Goal: Information Seeking & Learning: Compare options

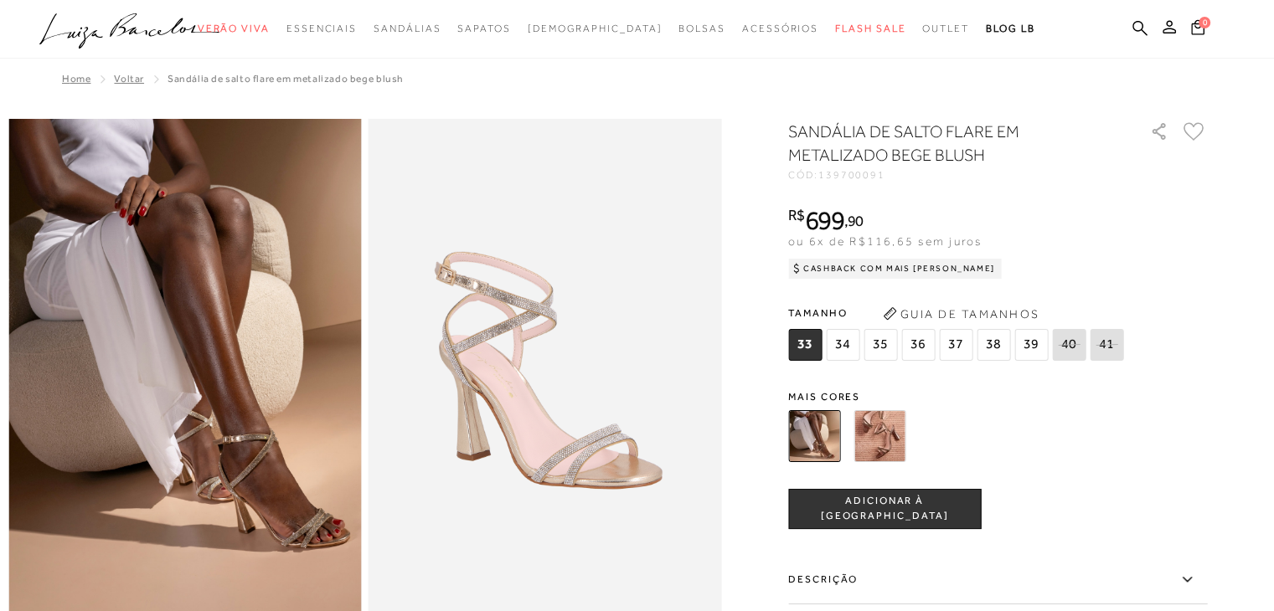
click at [873, 437] on img at bounding box center [879, 436] width 52 height 52
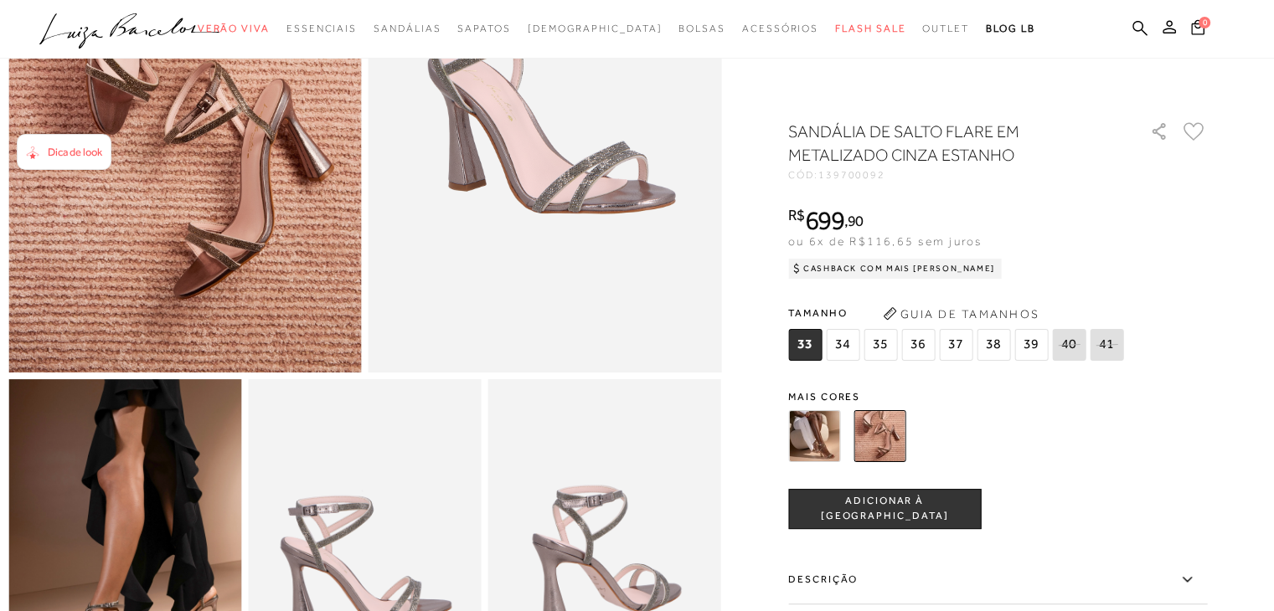
scroll to position [84, 0]
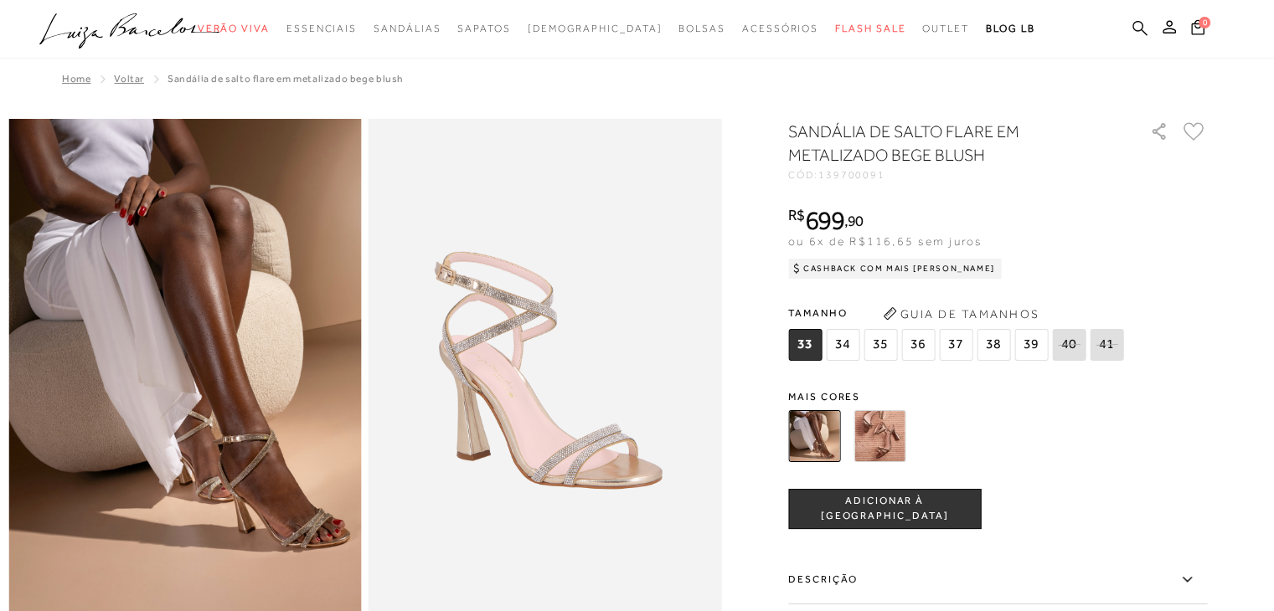
click at [1147, 27] on icon at bounding box center [1139, 28] width 15 height 16
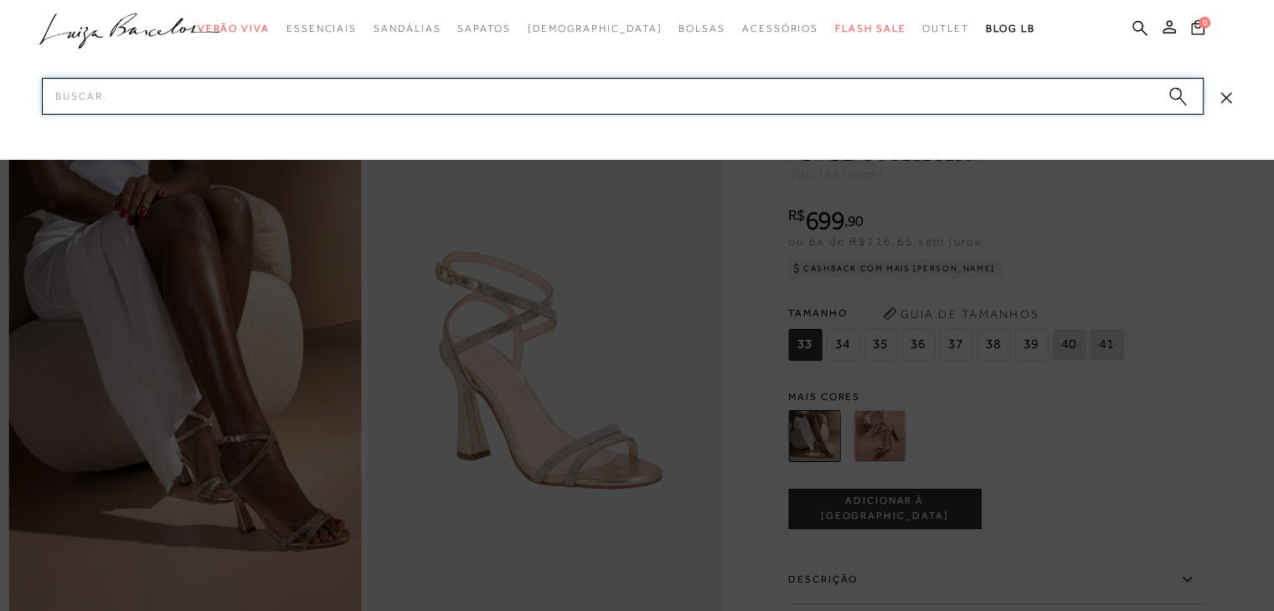
click at [437, 95] on input "Pesquisar" at bounding box center [623, 96] width 1162 height 37
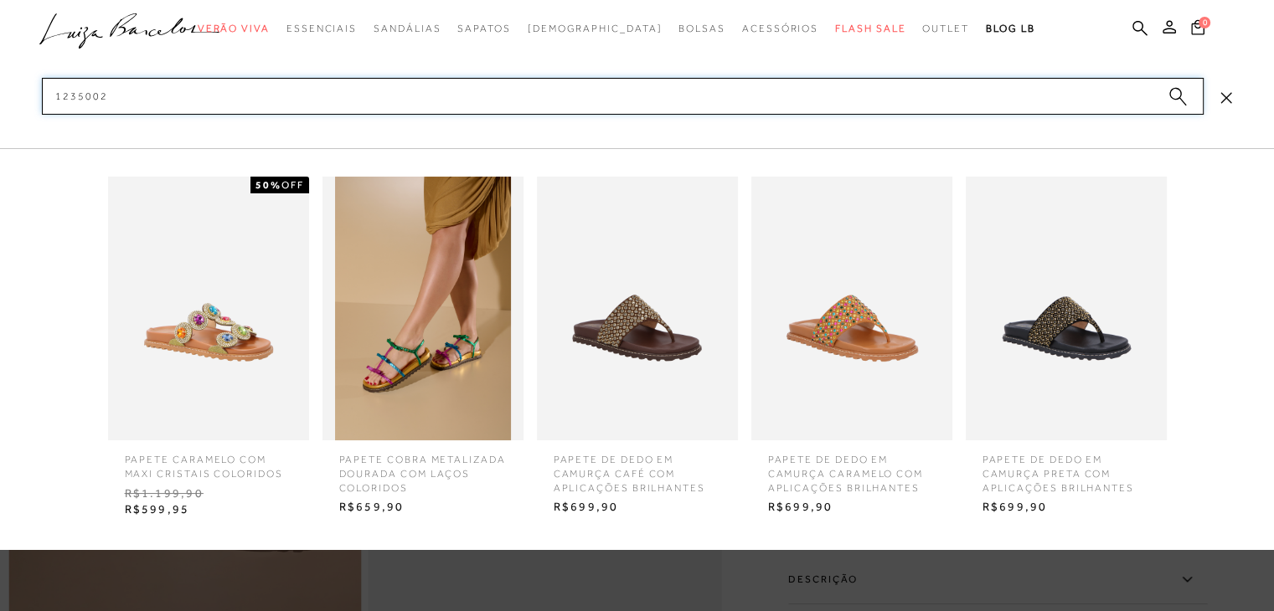
type input "12350025"
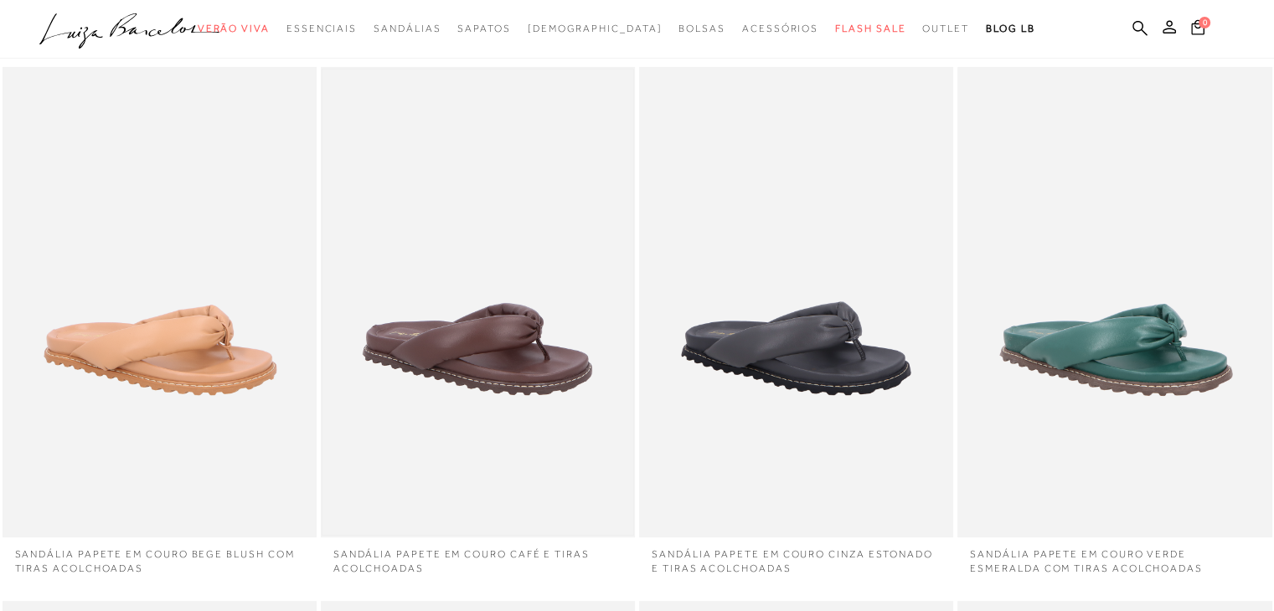
click at [539, 312] on img at bounding box center [477, 303] width 311 height 466
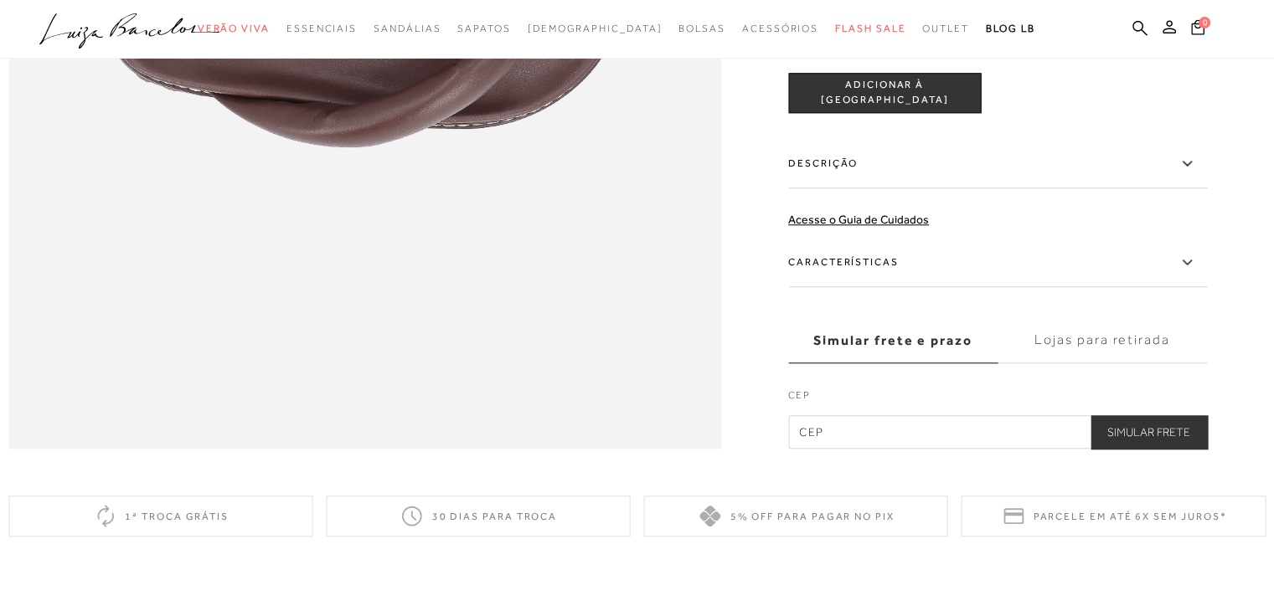
scroll to position [1628, 0]
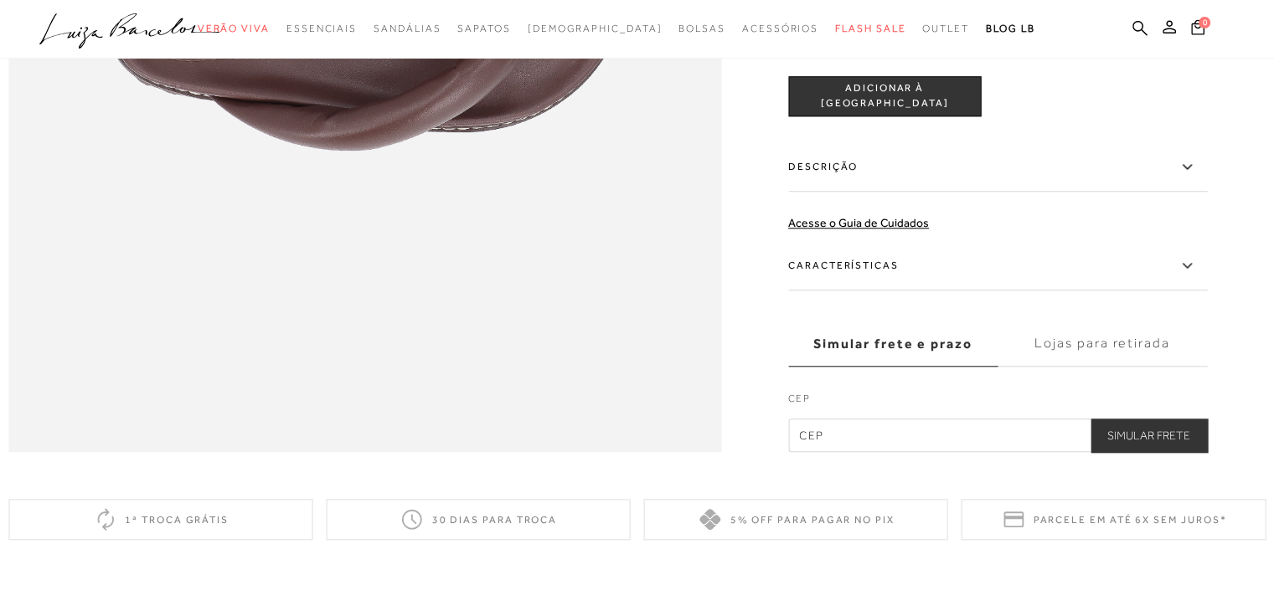
click at [944, 192] on label "Descrição" at bounding box center [997, 167] width 419 height 49
click at [0, 0] on input "Descrição" at bounding box center [0, 0] width 0 height 0
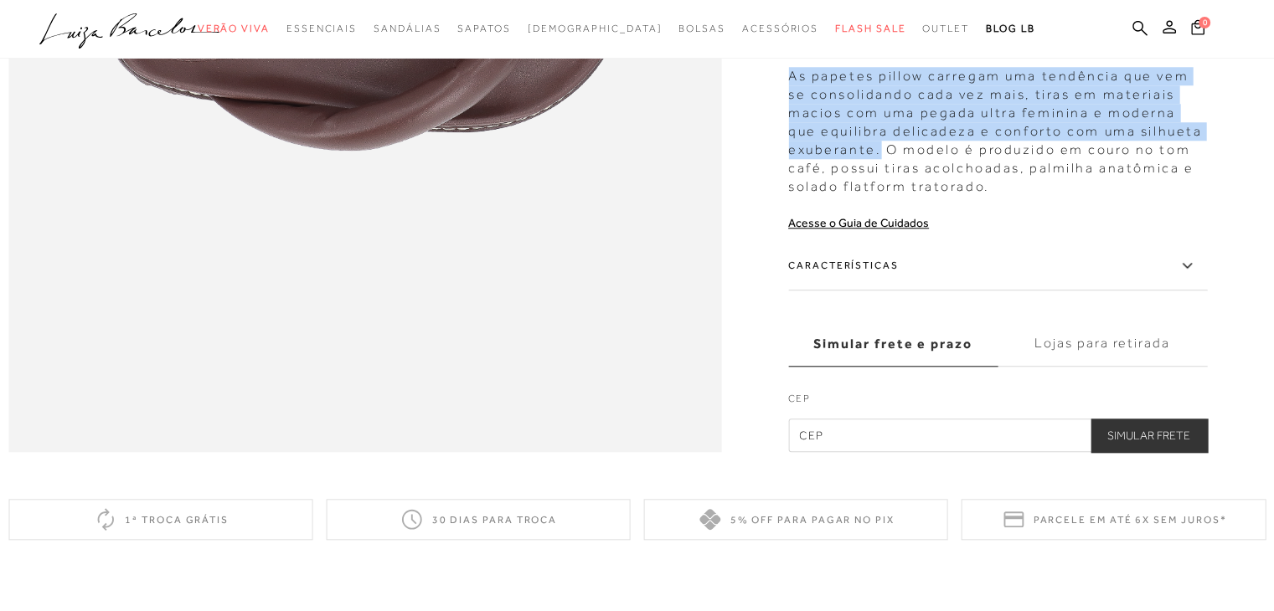
drag, startPoint x: 795, startPoint y: 115, endPoint x: 887, endPoint y: 182, distance: 113.9
click at [887, 182] on div "As papetes pillow carregam uma tendência que vem se consolidando cada vez mais,…" at bounding box center [997, 127] width 419 height 137
copy div "As papetes pillow carregam uma tendência que vem se consolidando cada vez mais,…"
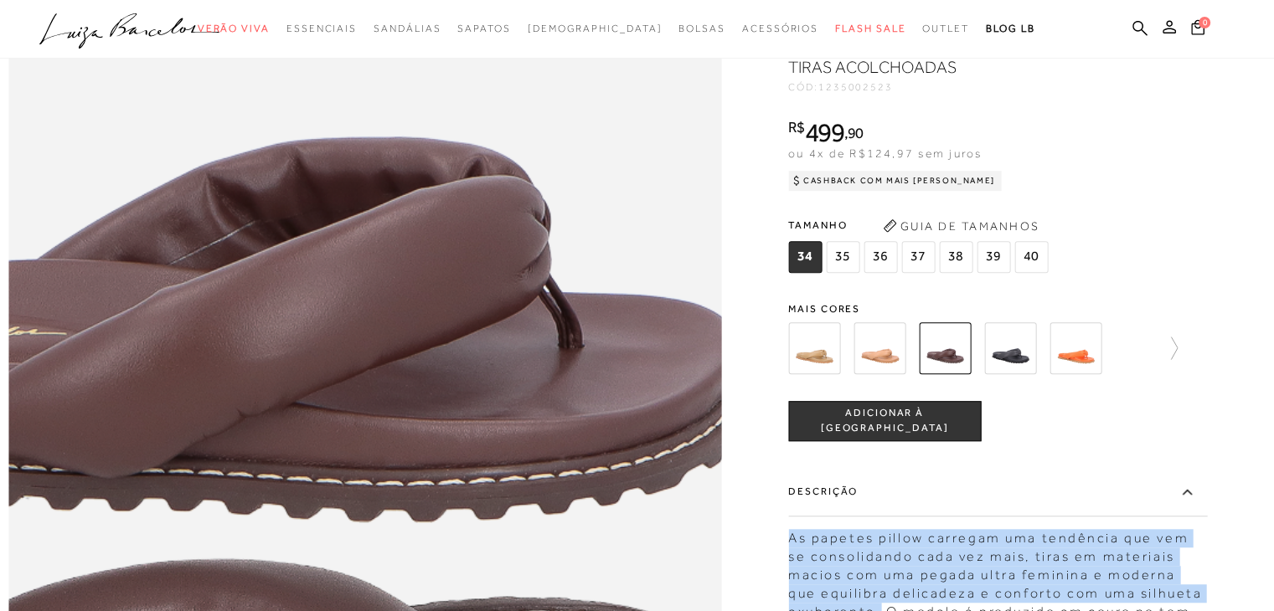
scroll to position [1126, 0]
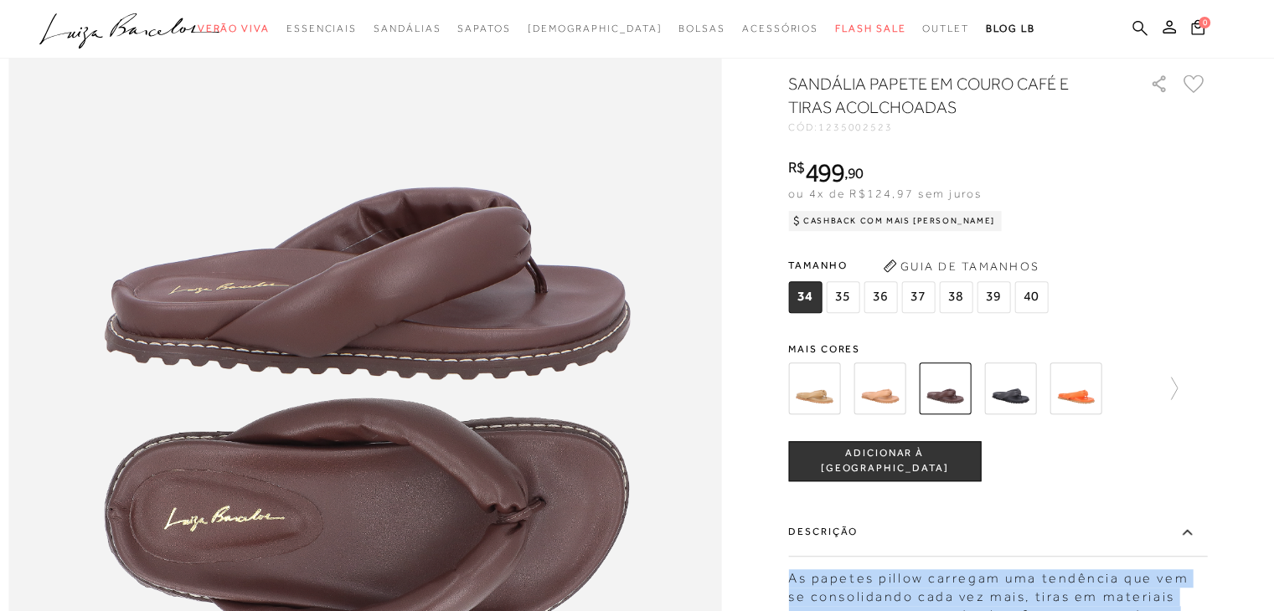
click at [1132, 31] on icon at bounding box center [1139, 28] width 15 height 16
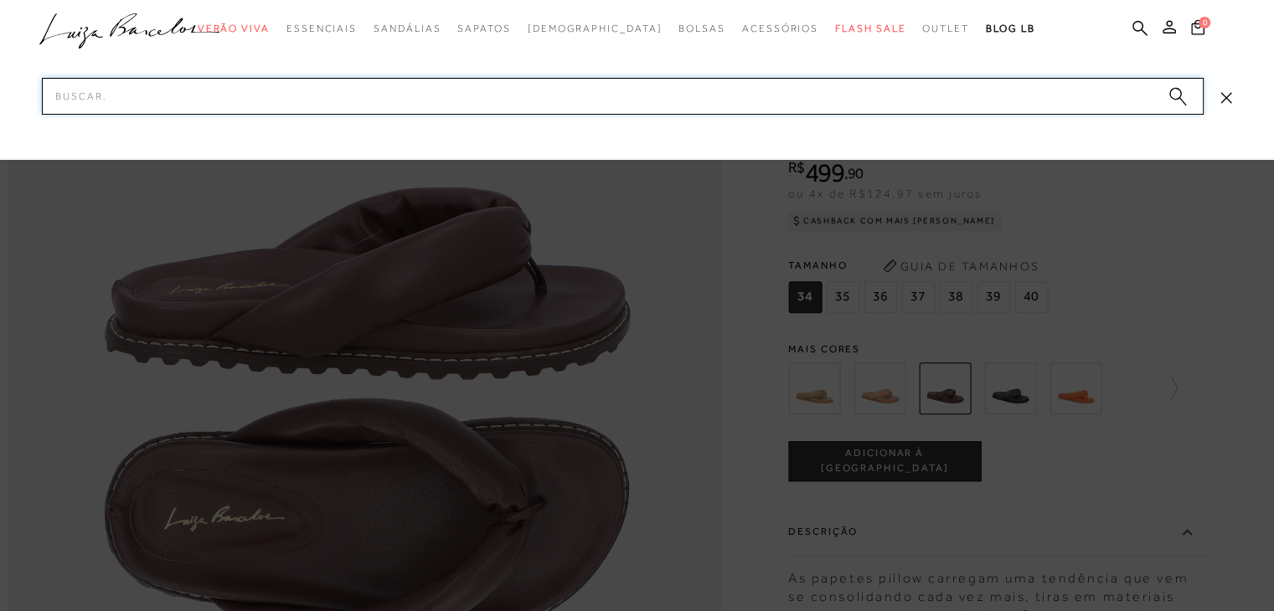
click at [694, 105] on input "Pesquisar" at bounding box center [623, 96] width 1162 height 37
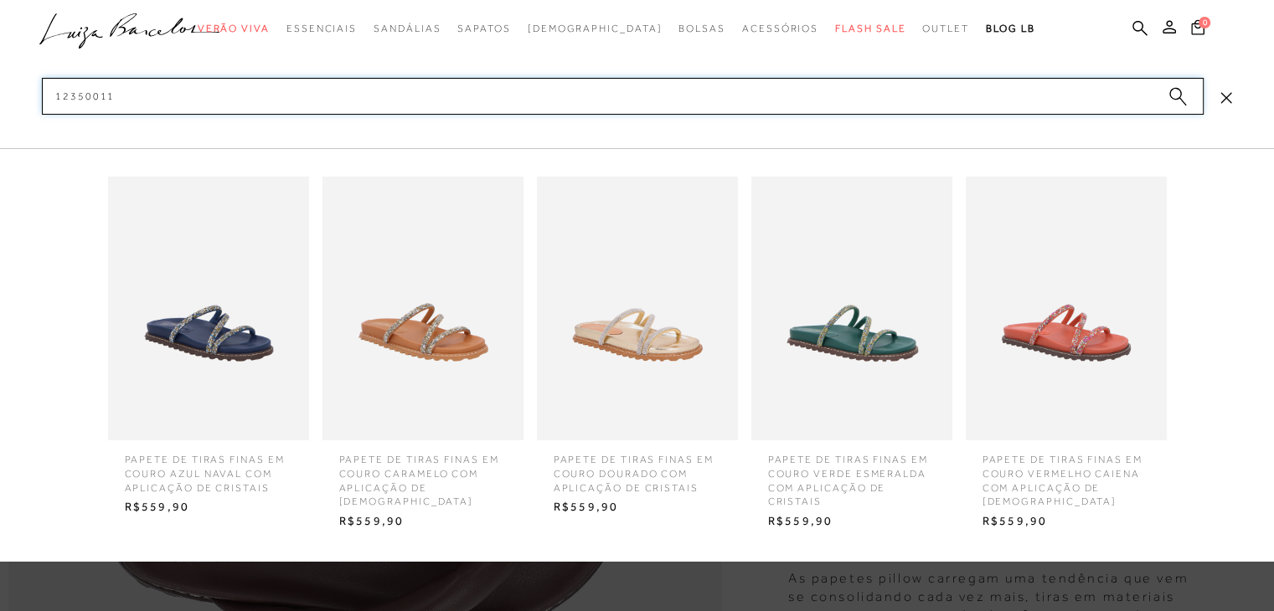
type input "12350011"
click at [609, 332] on img at bounding box center [637, 309] width 201 height 264
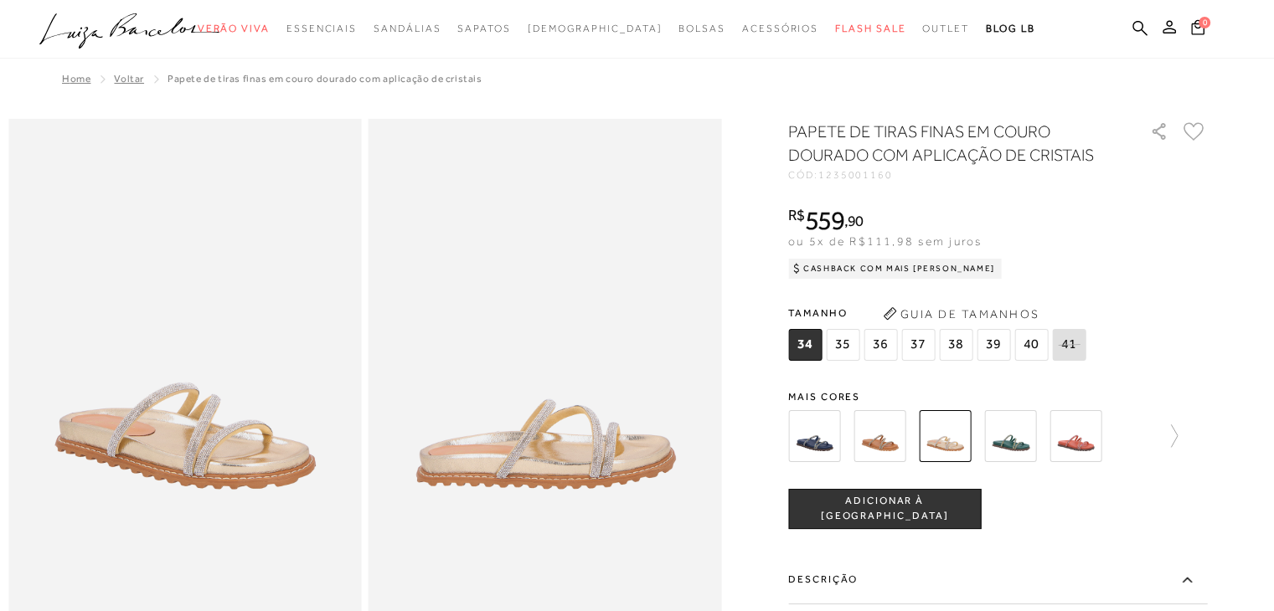
click at [894, 437] on img at bounding box center [879, 436] width 52 height 52
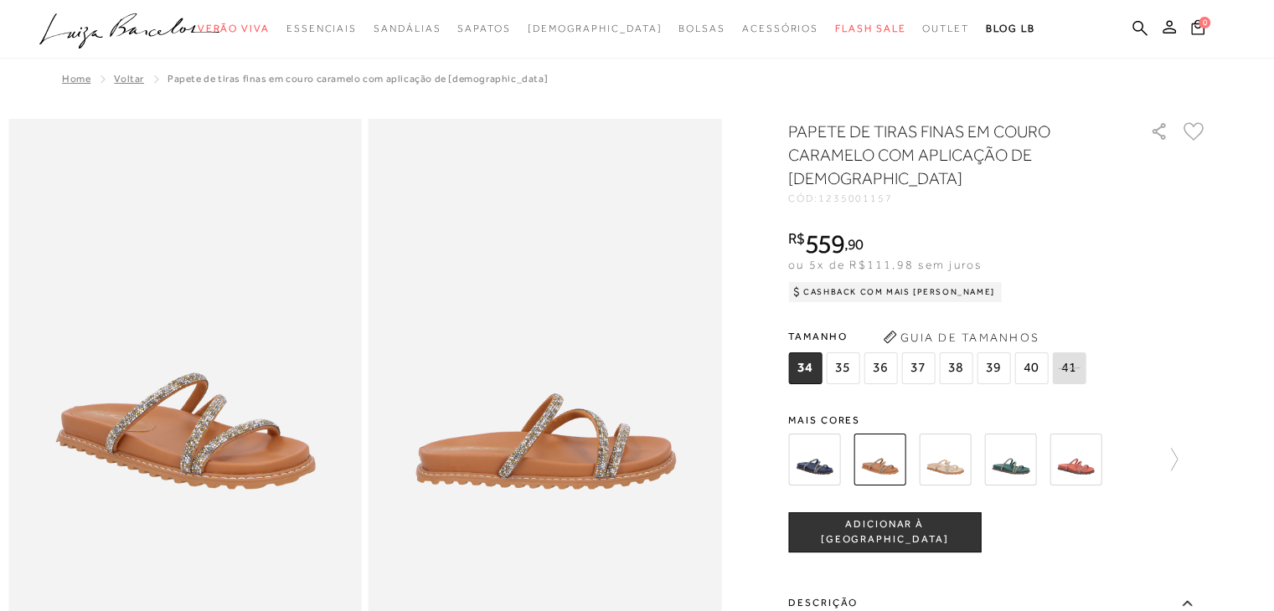
click at [1081, 434] on img at bounding box center [1075, 460] width 52 height 52
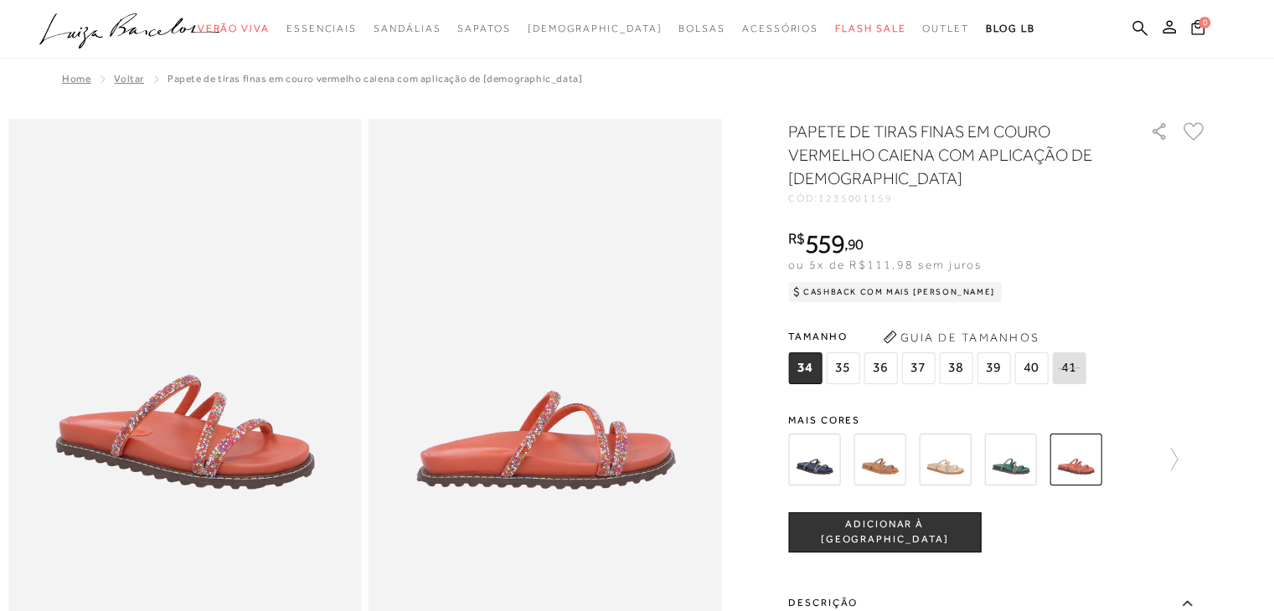
click at [886, 456] on img at bounding box center [879, 460] width 52 height 52
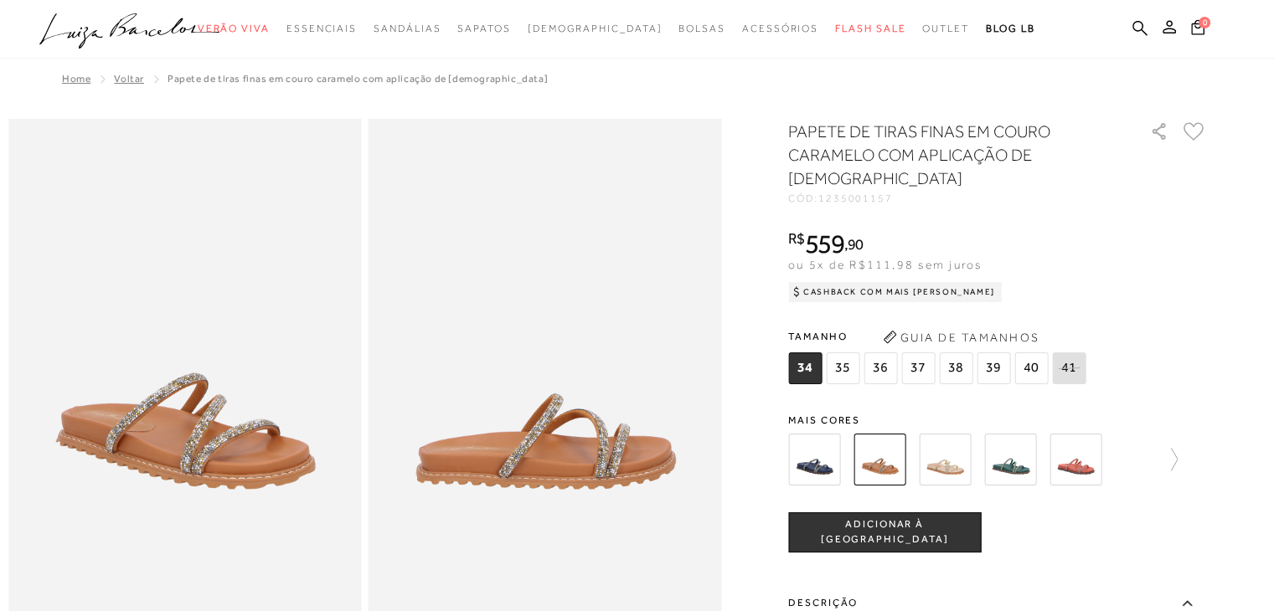
click at [1095, 434] on img at bounding box center [1075, 460] width 52 height 52
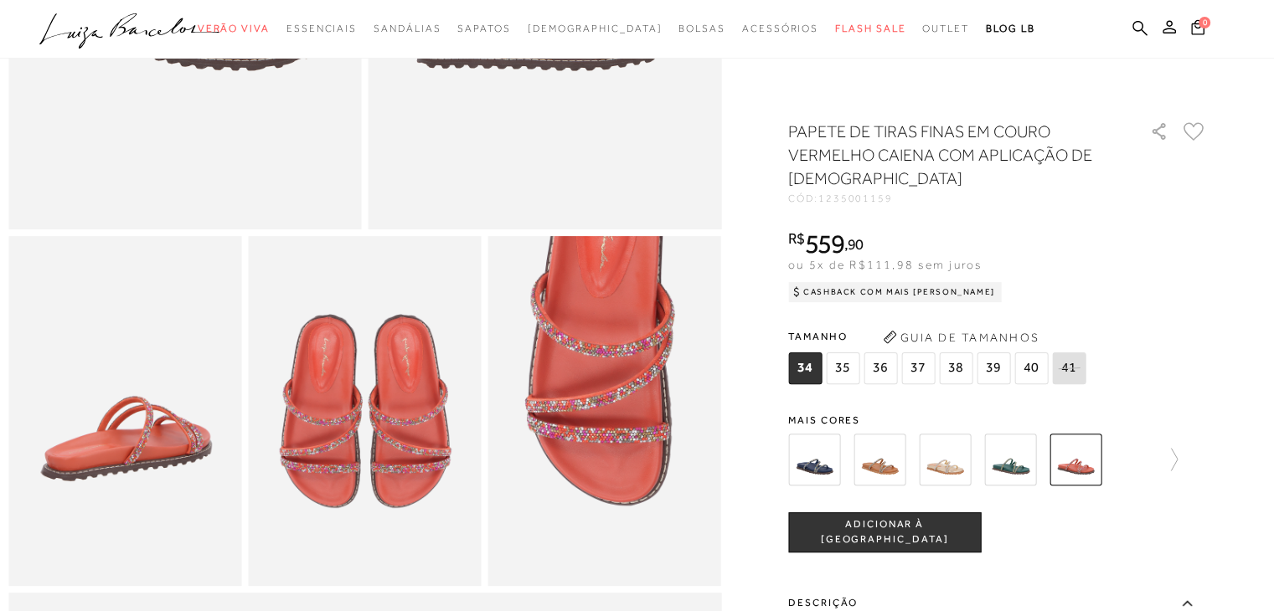
click at [957, 456] on img at bounding box center [945, 460] width 52 height 52
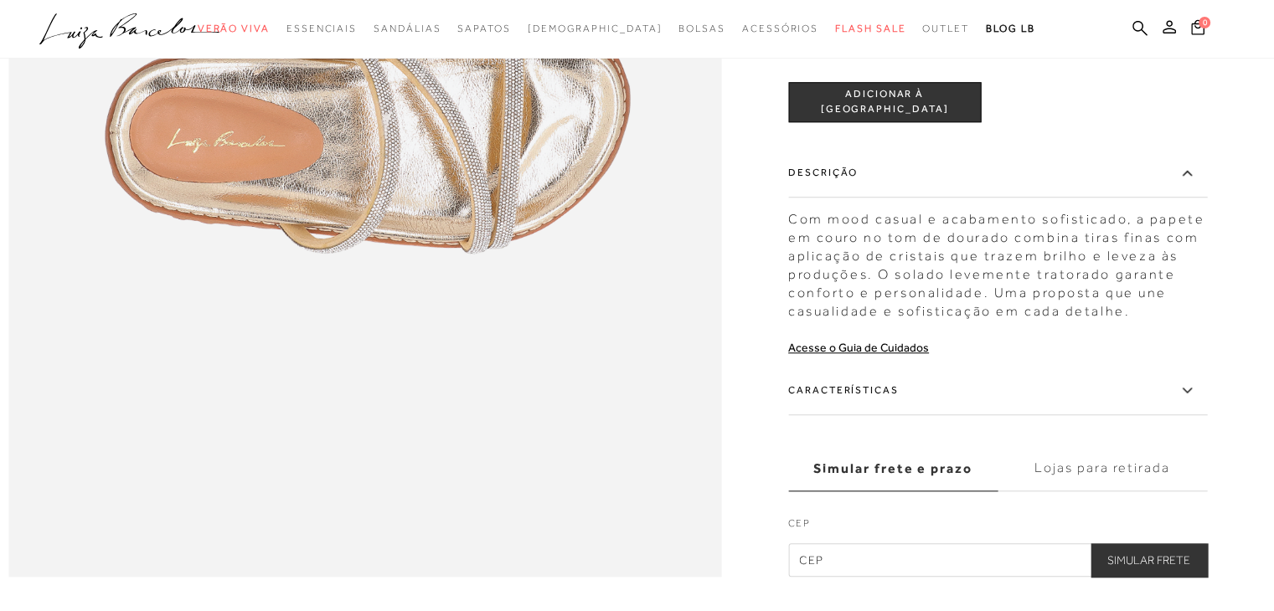
scroll to position [1499, 0]
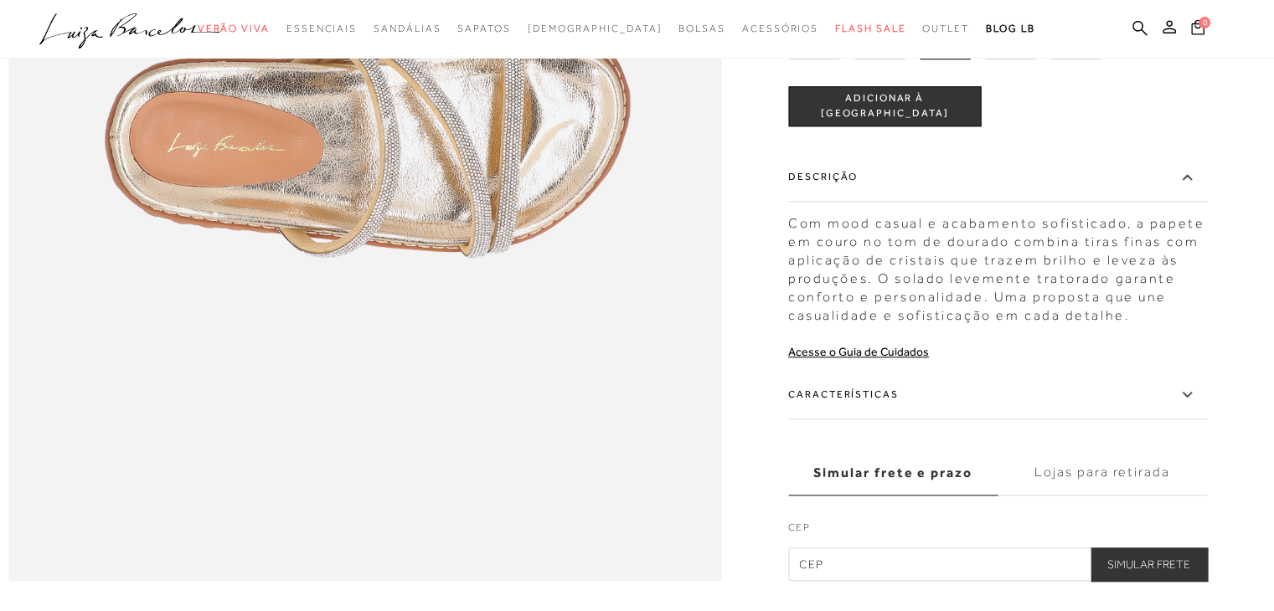
drag, startPoint x: 879, startPoint y: 312, endPoint x: 834, endPoint y: 266, distance: 64.6
click at [838, 269] on div "Com mood casual e acabamento sofisticado, a papete em couro no tom de dourado c…" at bounding box center [997, 265] width 419 height 119
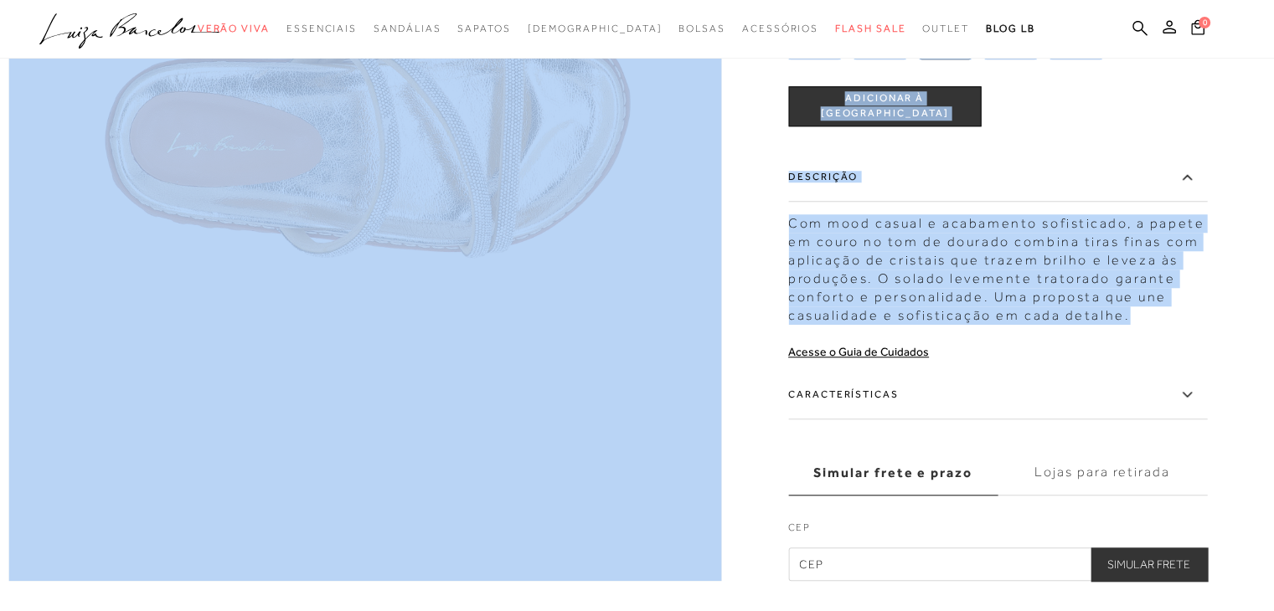
drag, startPoint x: 791, startPoint y: 255, endPoint x: 1176, endPoint y: 350, distance: 396.9
click at [794, 279] on div "Com mood casual e acabamento sofisticado, a papete em couro no tom de dourado c…" at bounding box center [997, 265] width 419 height 119
click at [800, 261] on div "Com mood casual e acabamento sofisticado, a papete em couro no tom de dourado c…" at bounding box center [997, 265] width 419 height 119
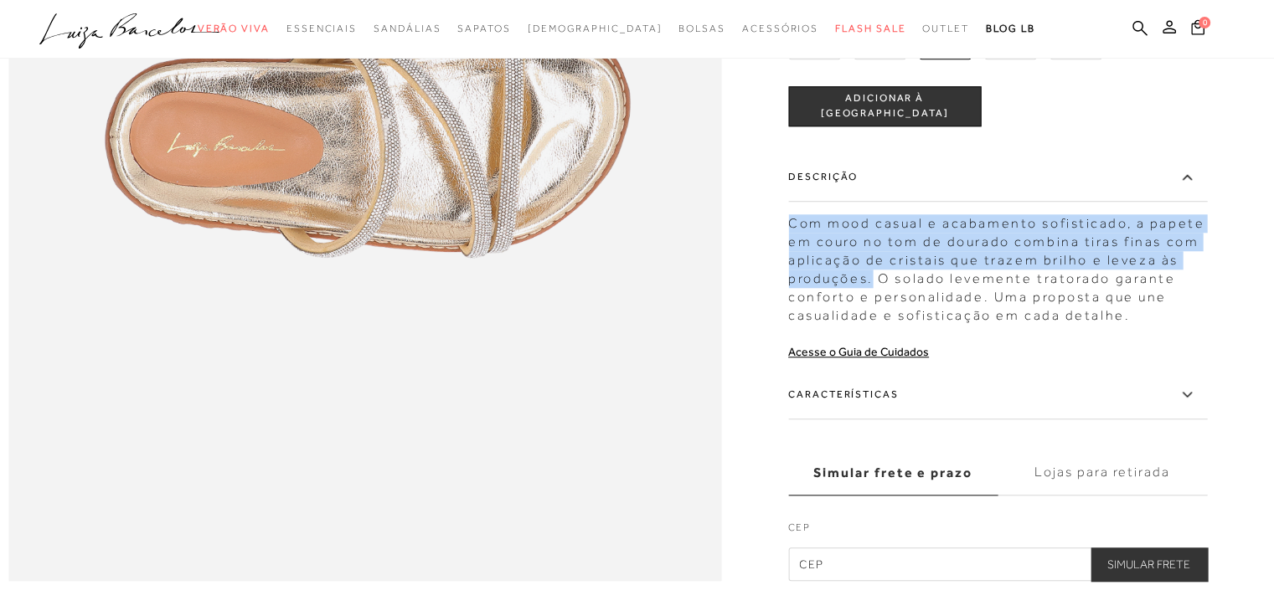
drag, startPoint x: 797, startPoint y: 259, endPoint x: 879, endPoint y: 317, distance: 99.7
click at [879, 317] on div "Com mood casual e acabamento sofisticado, a papete em couro no tom de dourado c…" at bounding box center [997, 265] width 419 height 119
copy div "Com mood casual e acabamento sofisticado, a papete em couro no tom de dourado c…"
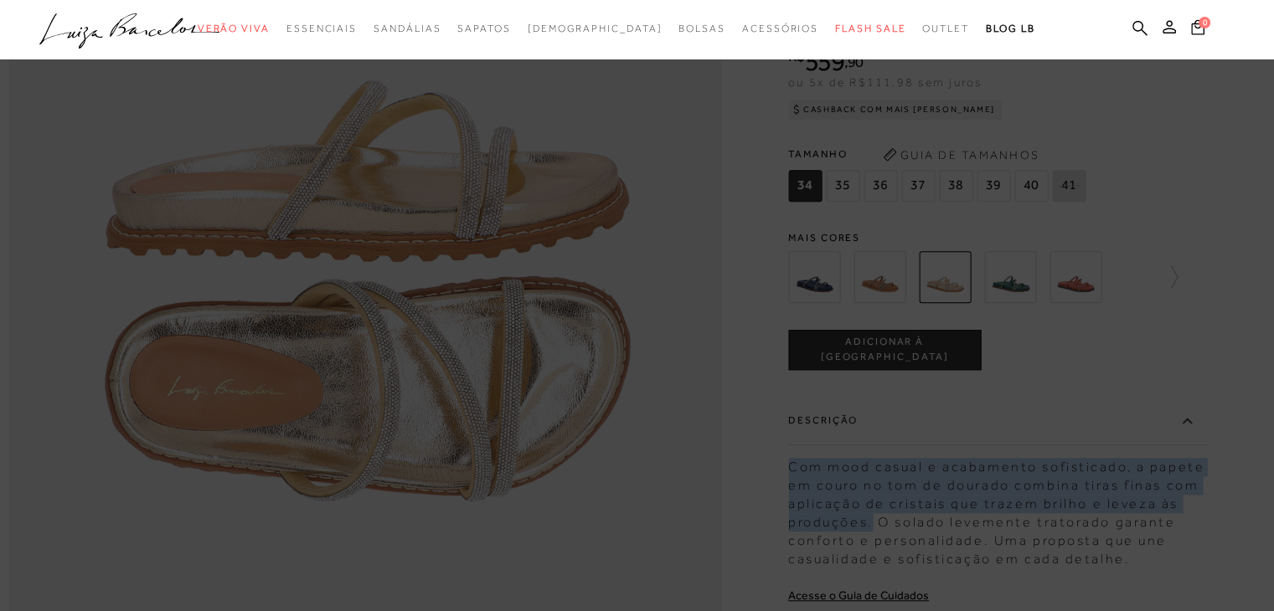
scroll to position [1164, 0]
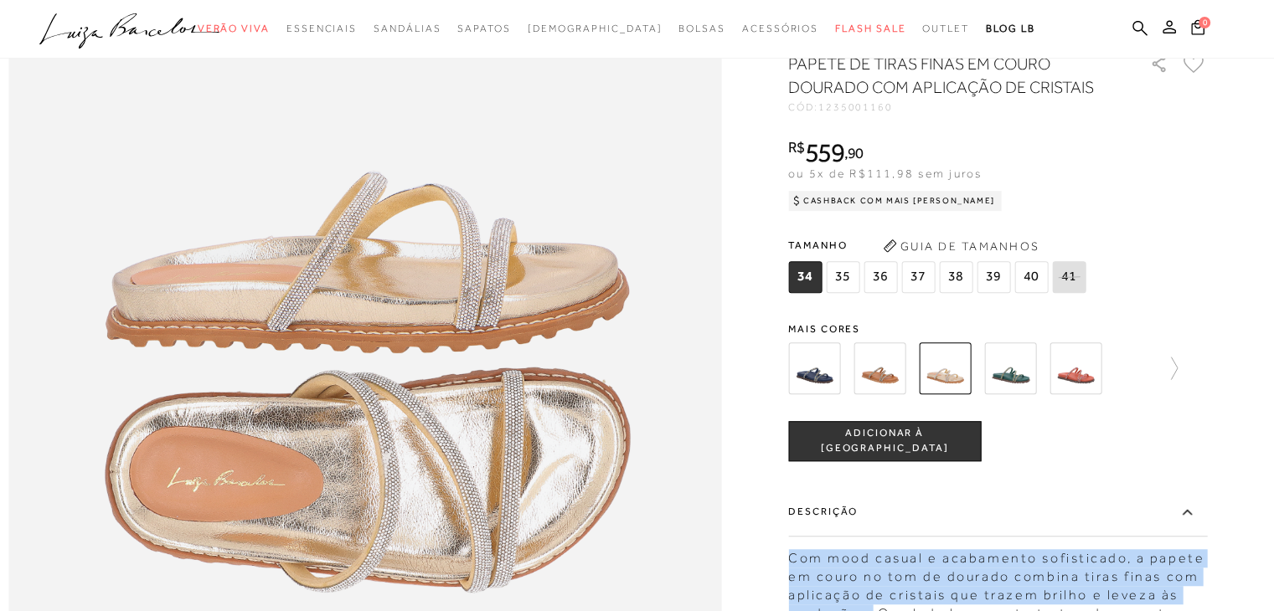
click at [886, 391] on img at bounding box center [879, 369] width 52 height 52
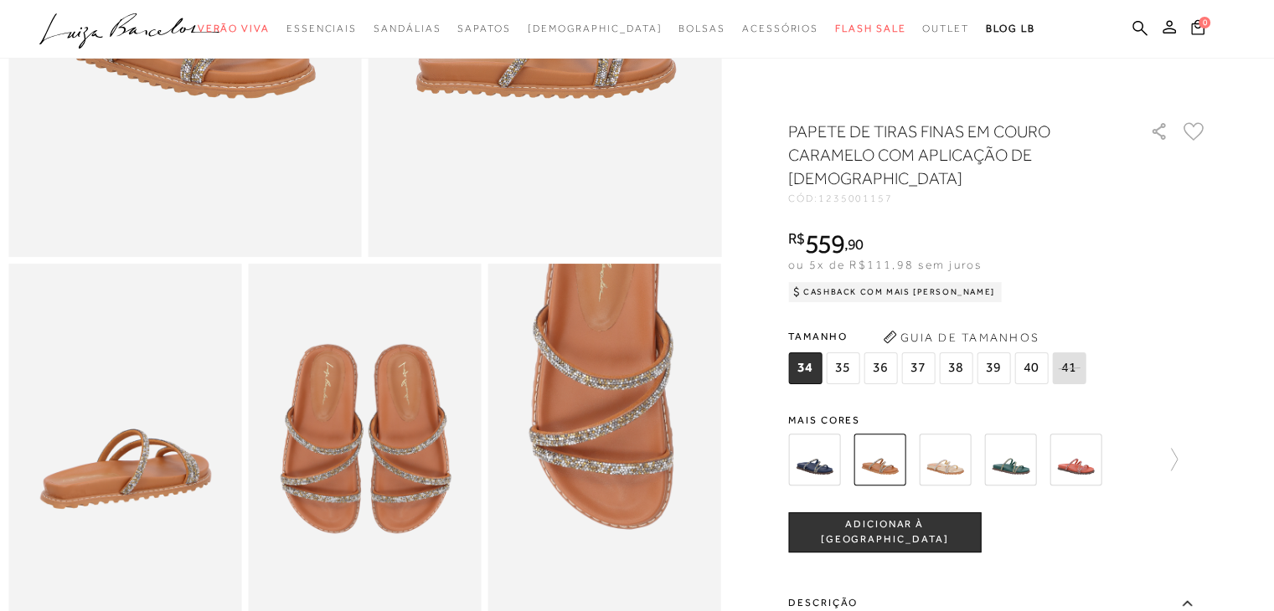
scroll to position [419, 0]
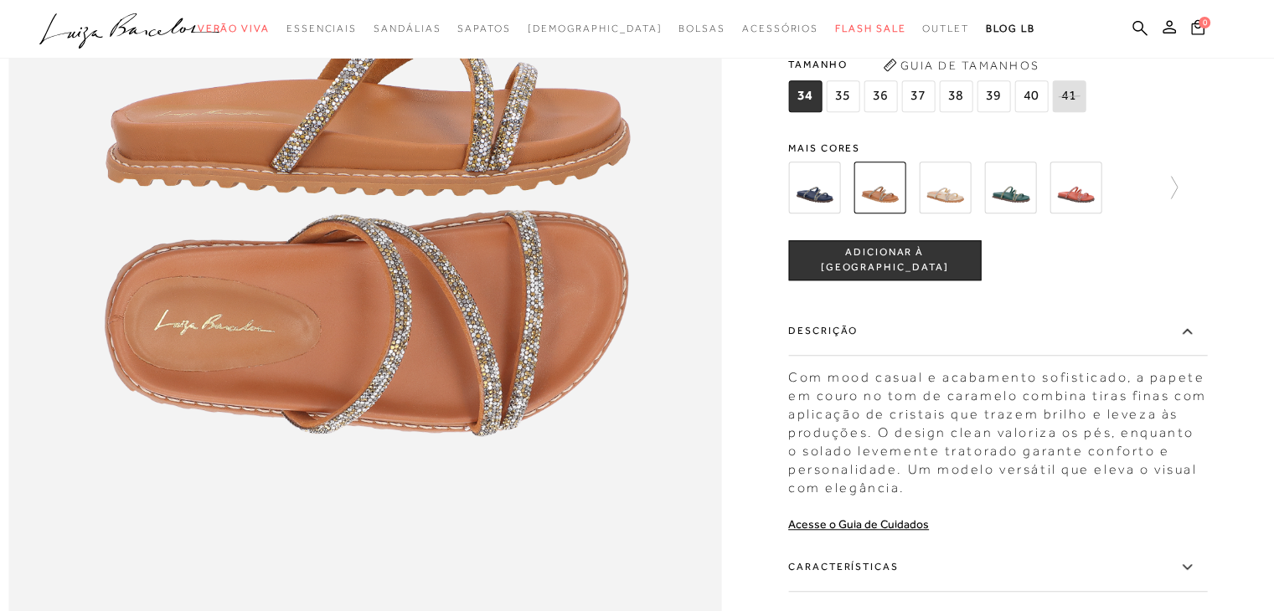
scroll to position [1340, 0]
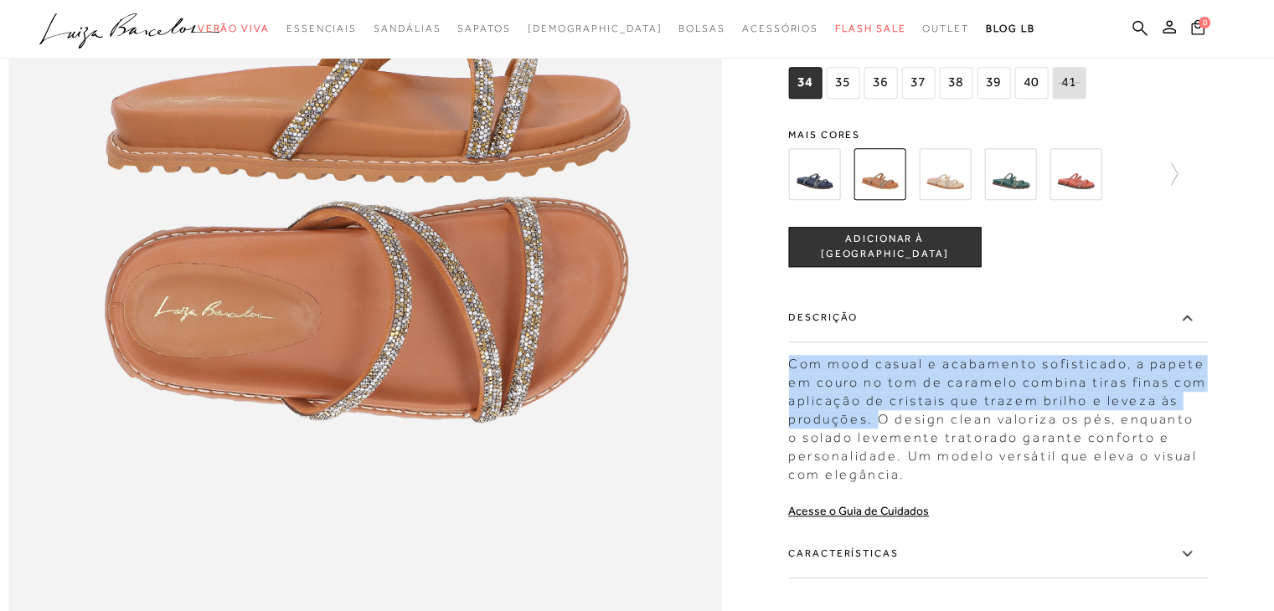
drag, startPoint x: 798, startPoint y: 396, endPoint x: 882, endPoint y: 456, distance: 103.2
click at [882, 456] on div "Com mood casual e acabamento sofisticado, a papete em couro no tom de caramelo …" at bounding box center [997, 415] width 419 height 137
copy div "Com mood casual e acabamento sofisticado, a papete em couro no tom de caramelo …"
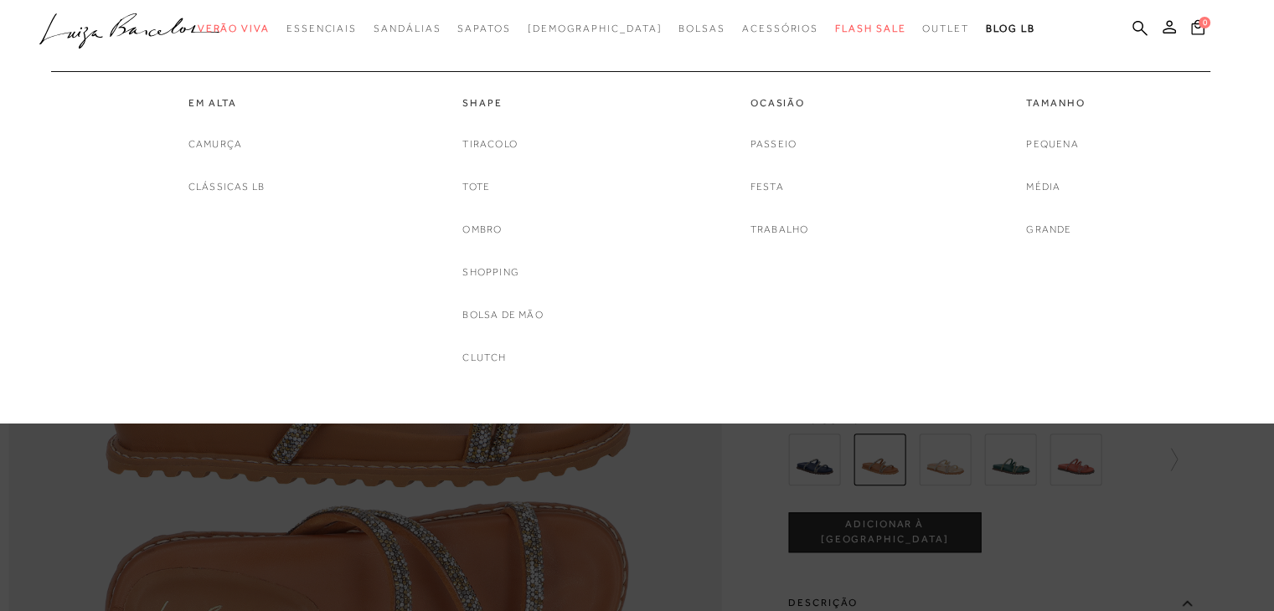
scroll to position [754, 0]
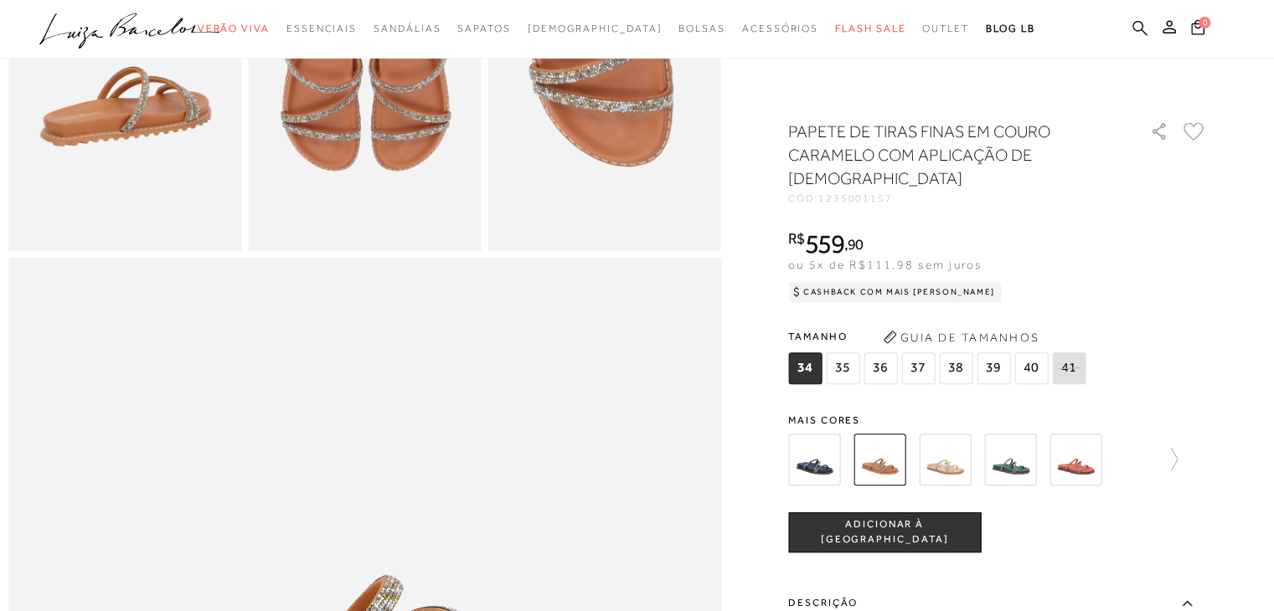
click at [1142, 32] on icon at bounding box center [1139, 28] width 15 height 16
click at [1139, 23] on icon at bounding box center [1139, 28] width 15 height 16
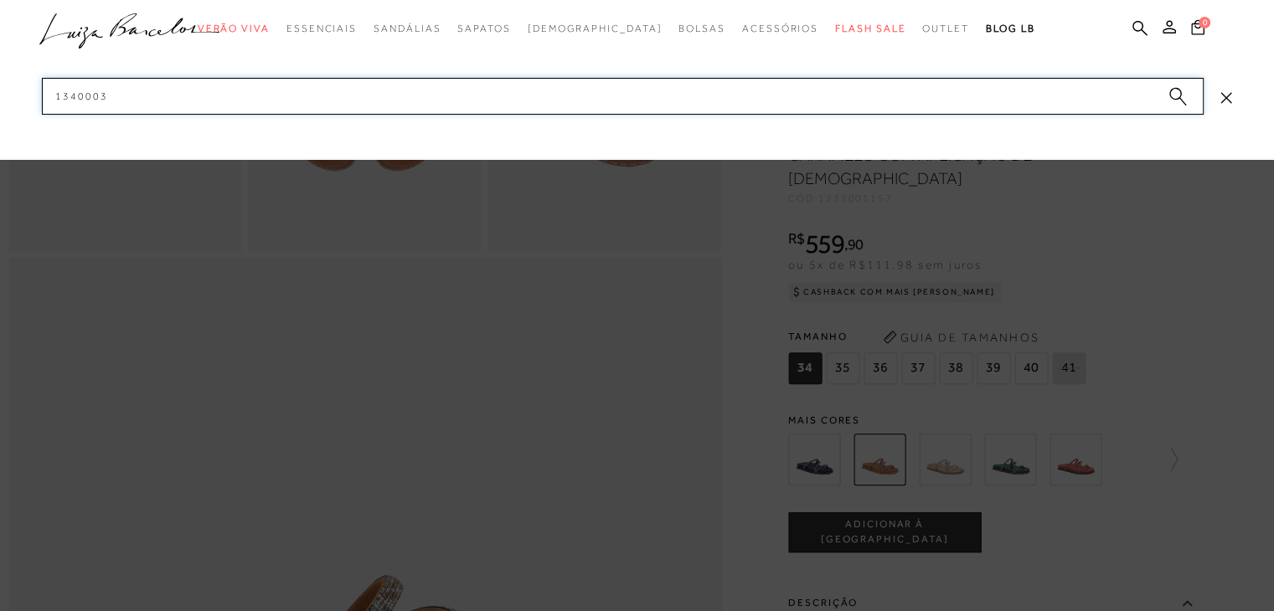
type input "13400036"
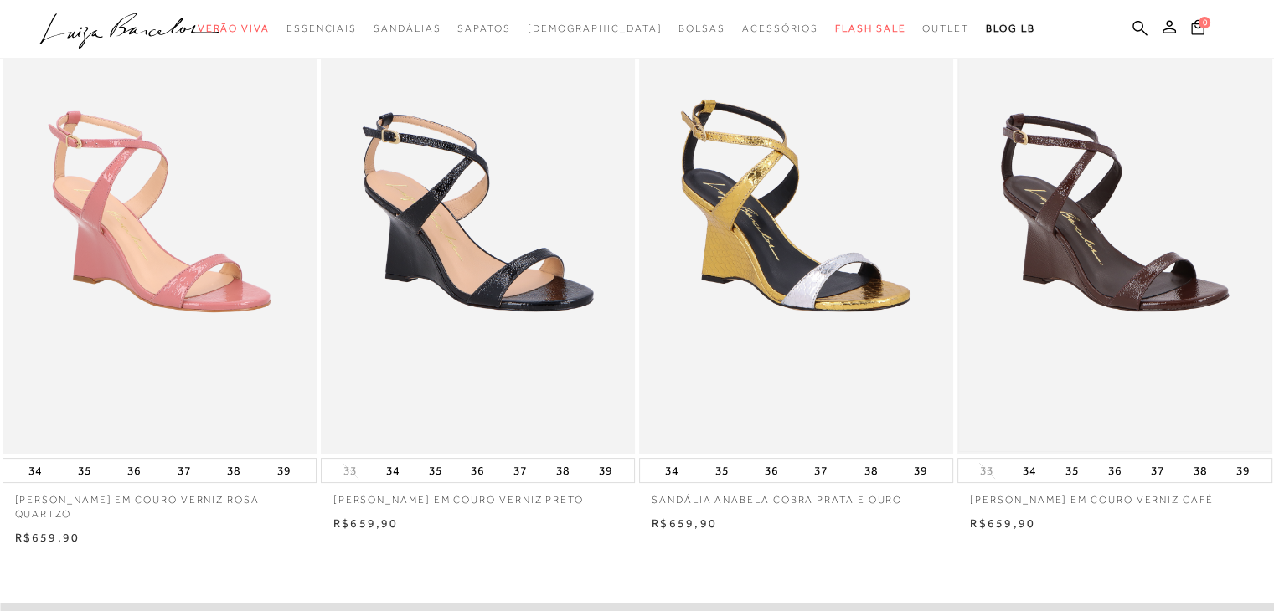
click at [1018, 312] on img at bounding box center [1114, 219] width 311 height 466
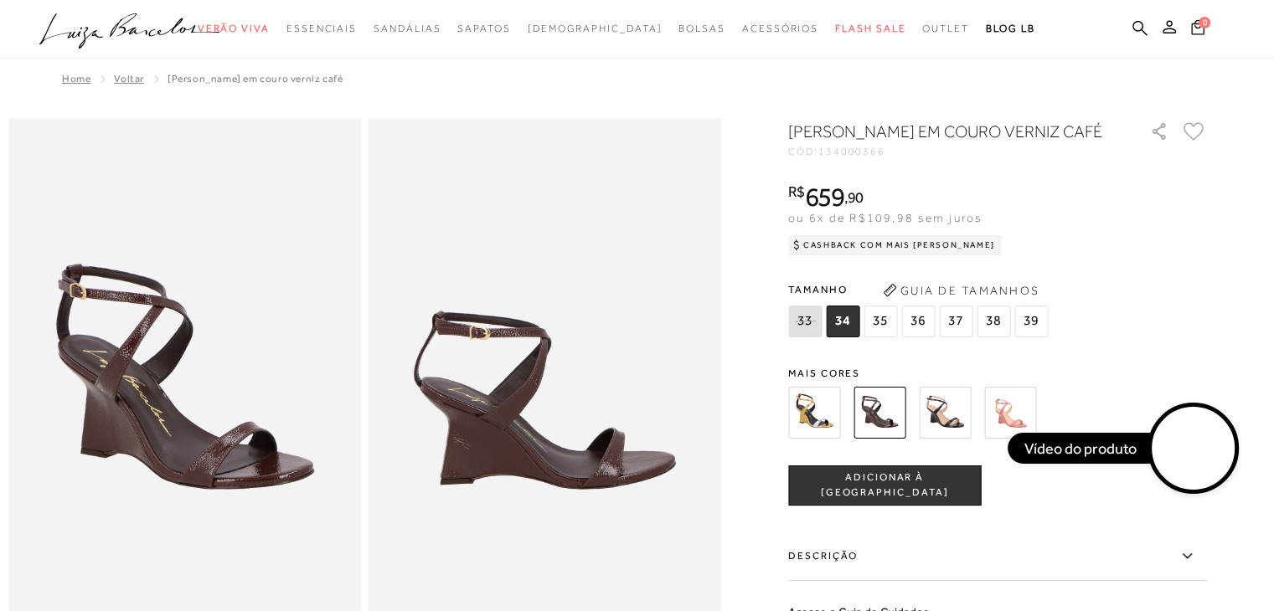
click at [1193, 440] on video at bounding box center [1193, 449] width 79 height 79
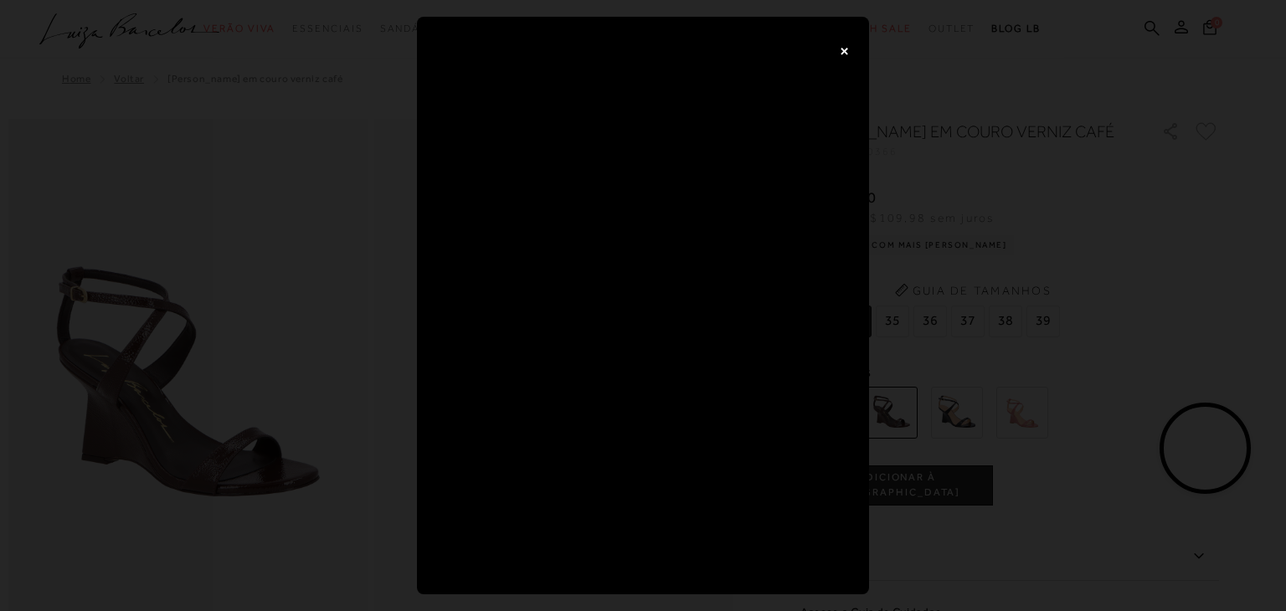
click at [843, 49] on button "×" at bounding box center [843, 49] width 33 height 33
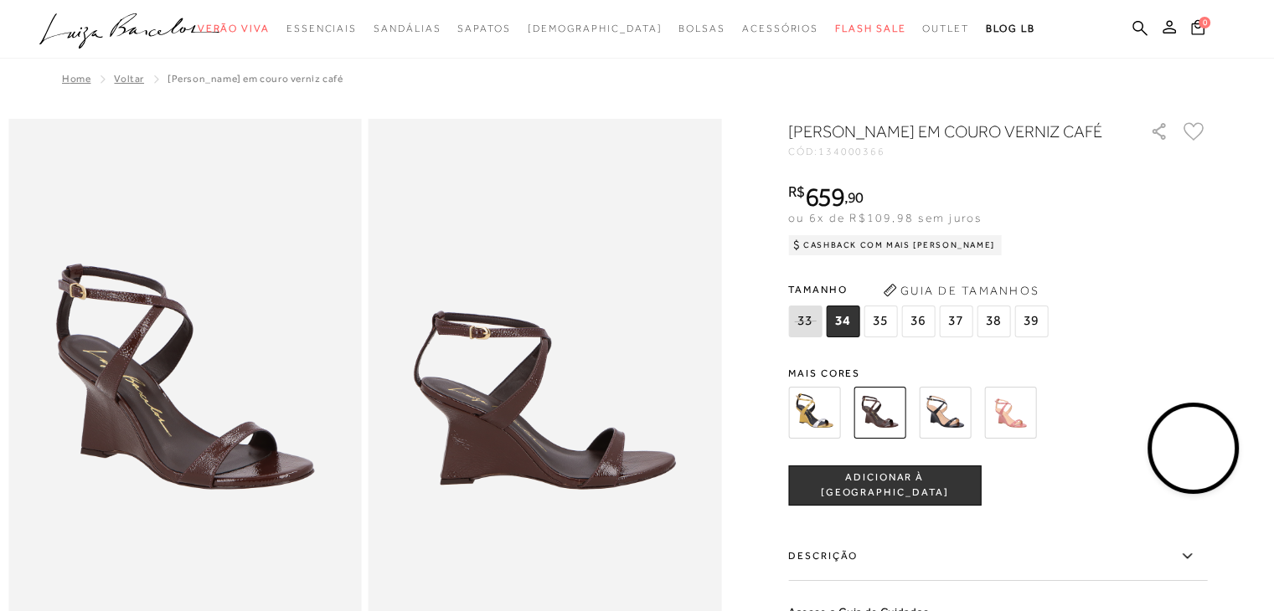
click at [1179, 433] on video at bounding box center [1193, 449] width 79 height 79
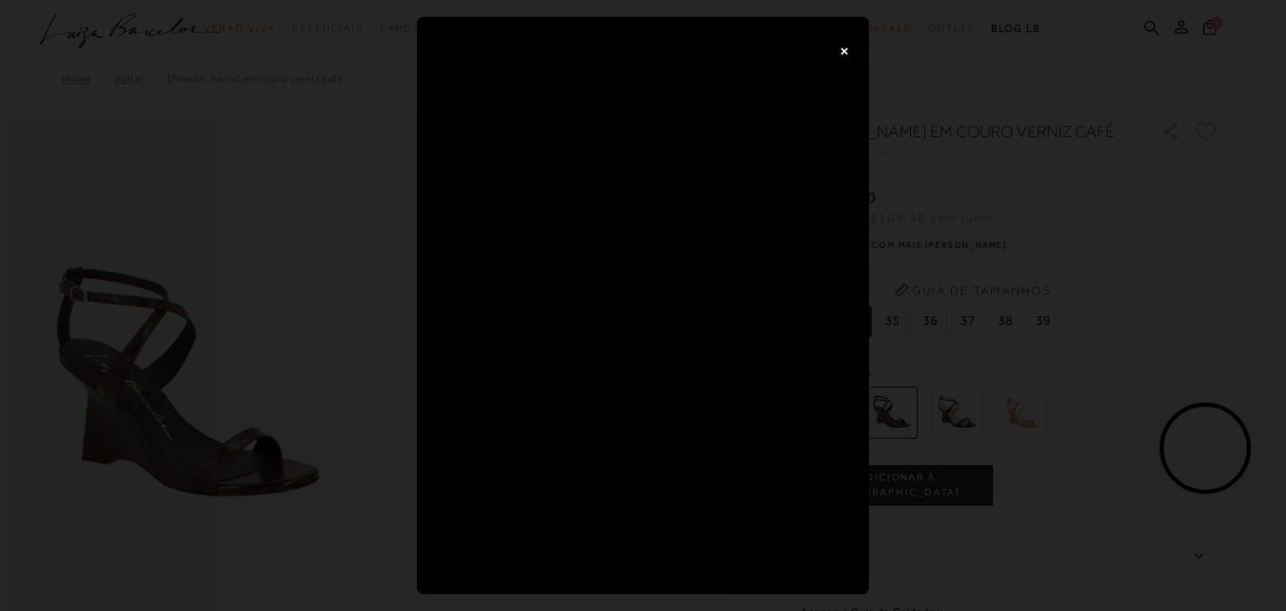
click at [841, 45] on button "×" at bounding box center [843, 49] width 33 height 33
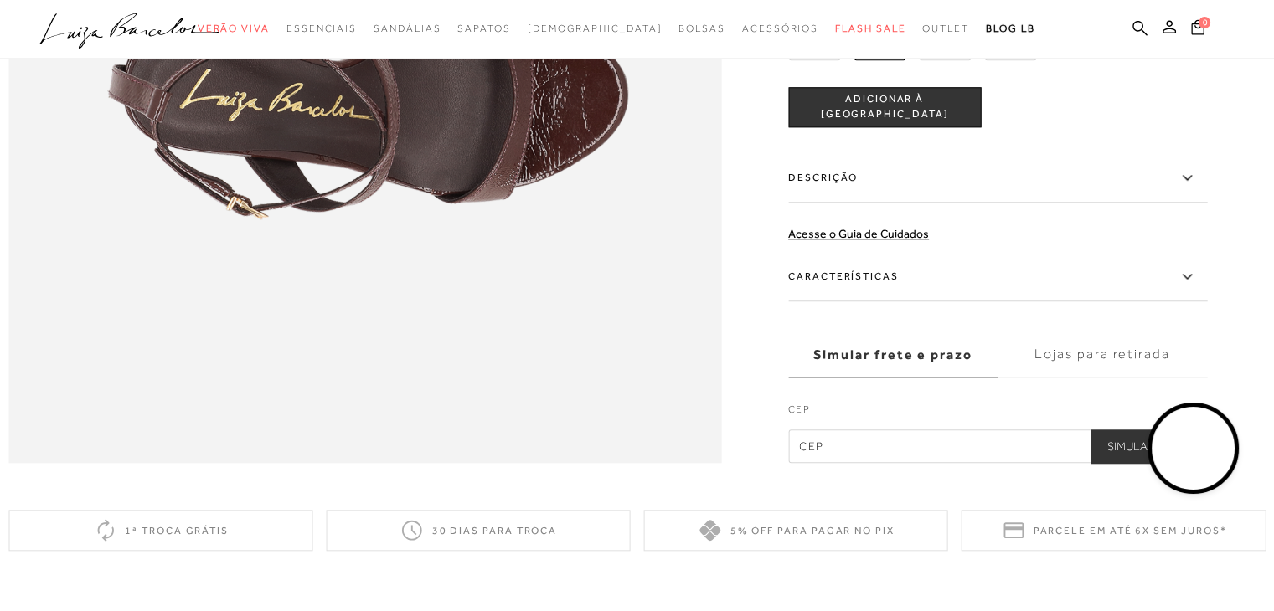
scroll to position [1591, 0]
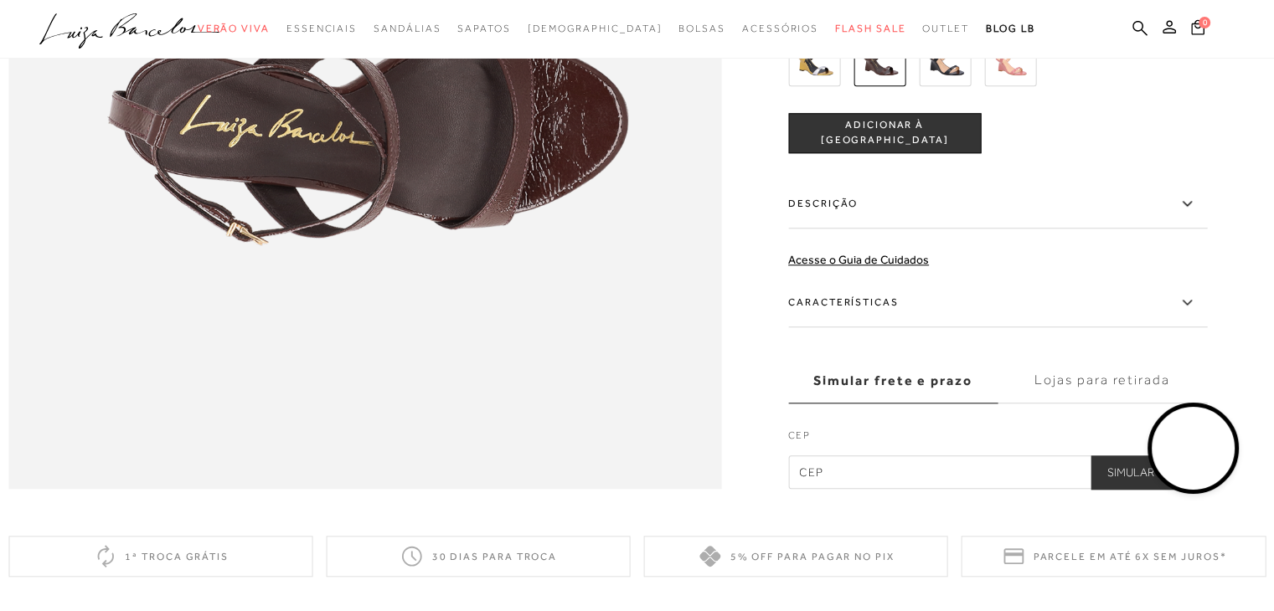
click at [885, 229] on label "Descrição" at bounding box center [997, 204] width 419 height 49
click at [0, 0] on input "Descrição" at bounding box center [0, 0] width 0 height 0
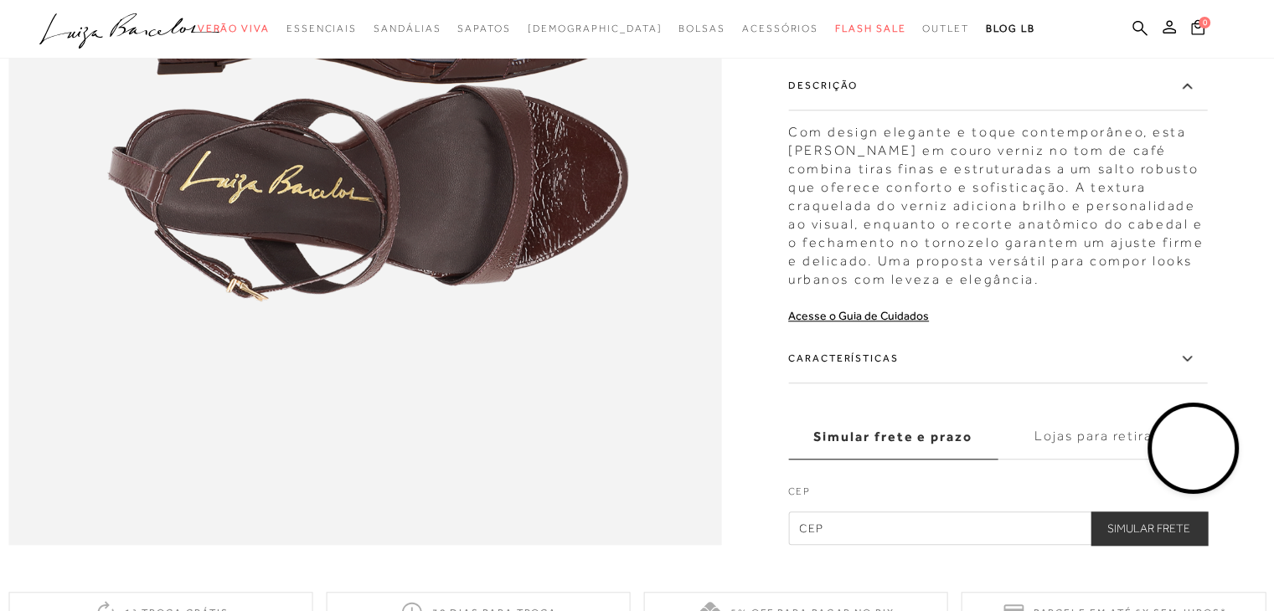
scroll to position [1507, 0]
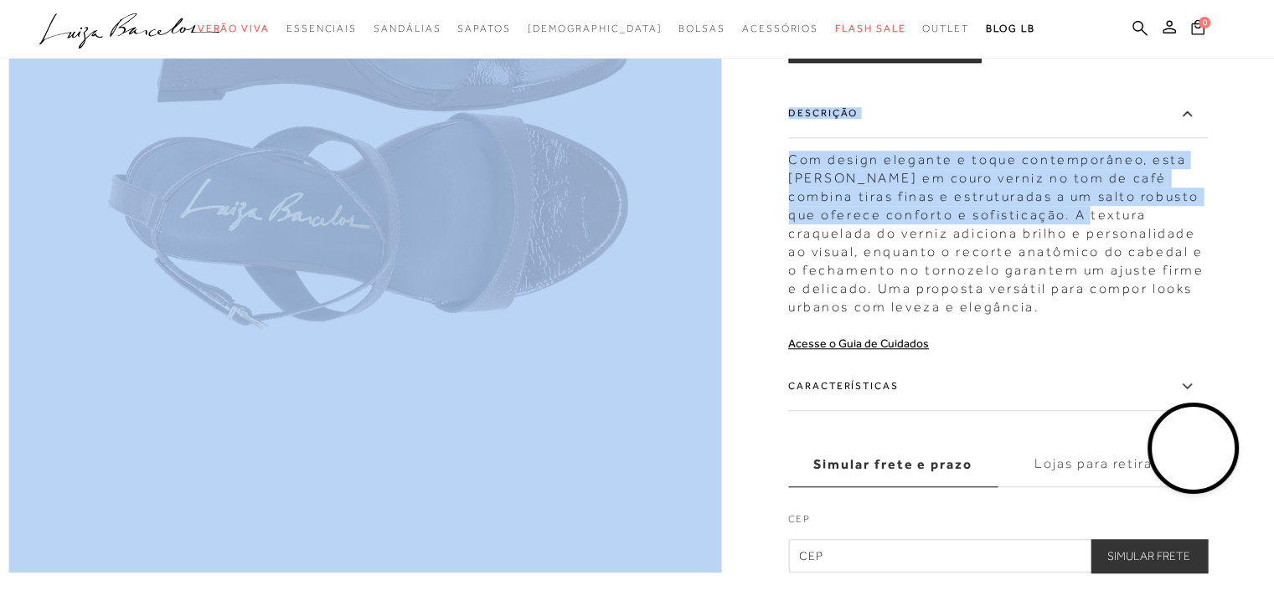
drag, startPoint x: 792, startPoint y: 190, endPoint x: 1072, endPoint y: 249, distance: 285.8
copy div "[PERSON_NAME] EM COURO VERNIZ CAFÉ CÓD: 134000366 × É necessário selecionar um …"
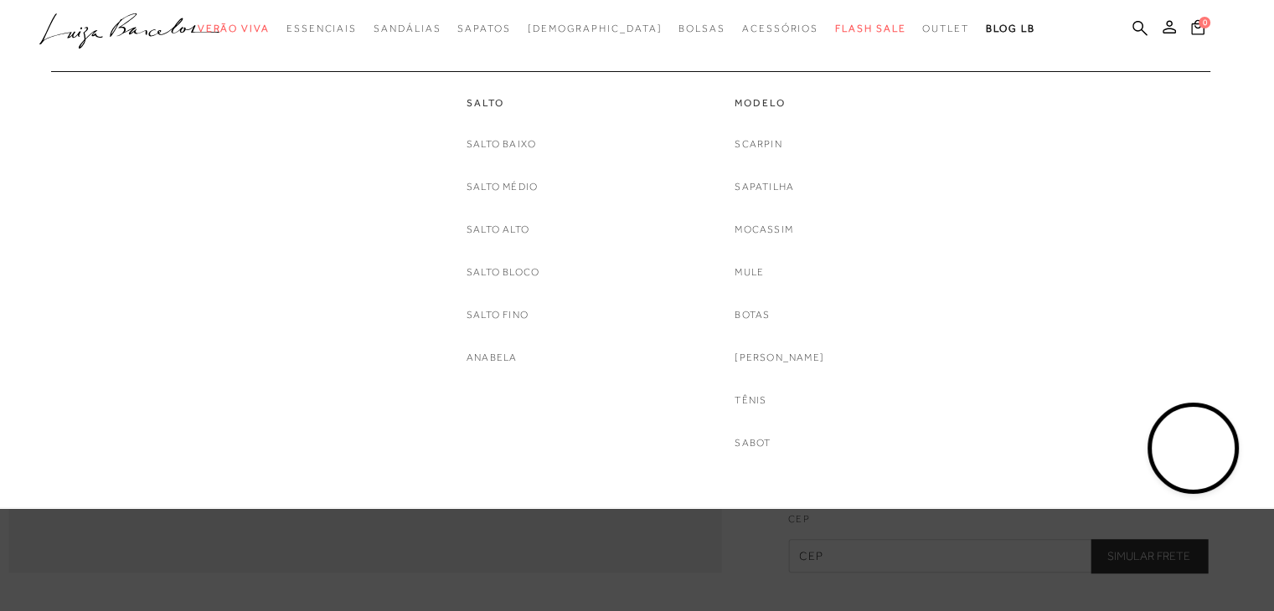
click at [822, 278] on div "Modelo Scarpin [GEOGRAPHIC_DATA] Mocassim [GEOGRAPHIC_DATA] [GEOGRAPHIC_DATA] […" at bounding box center [779, 261] width 251 height 381
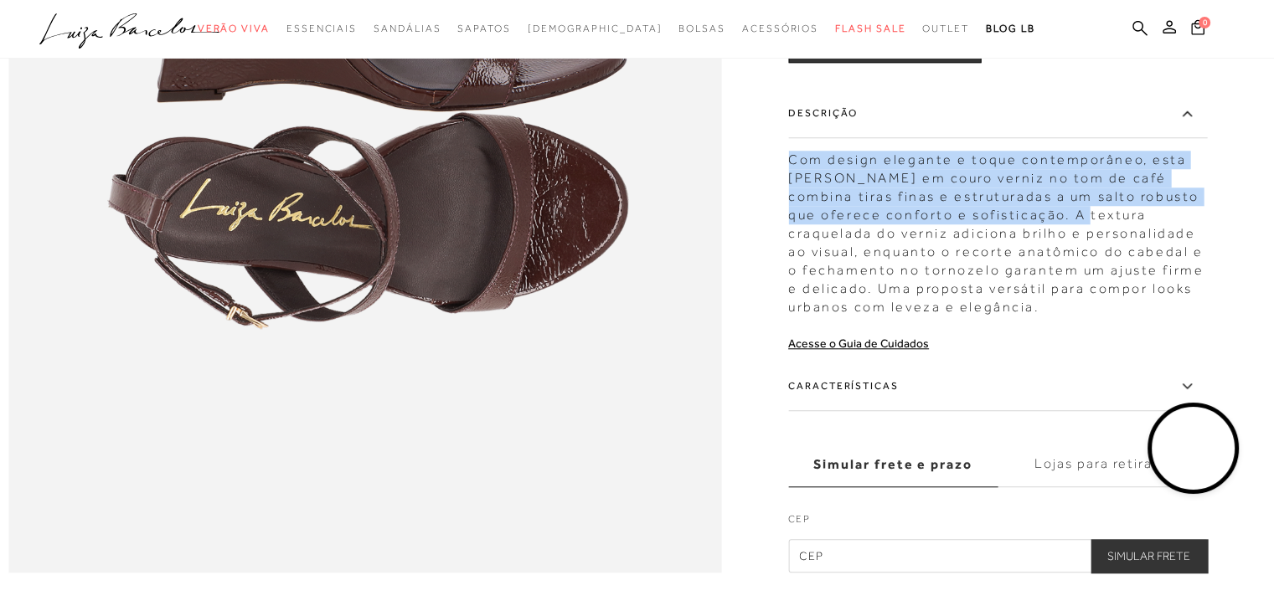
drag, startPoint x: 794, startPoint y: 191, endPoint x: 1073, endPoint y: 245, distance: 284.1
click at [1073, 245] on div "Com design elegante e toque contemporâneo, esta [PERSON_NAME] em couro verniz n…" at bounding box center [997, 229] width 419 height 174
copy div "Com design elegante e toque contemporâneo, esta [PERSON_NAME] em couro verniz n…"
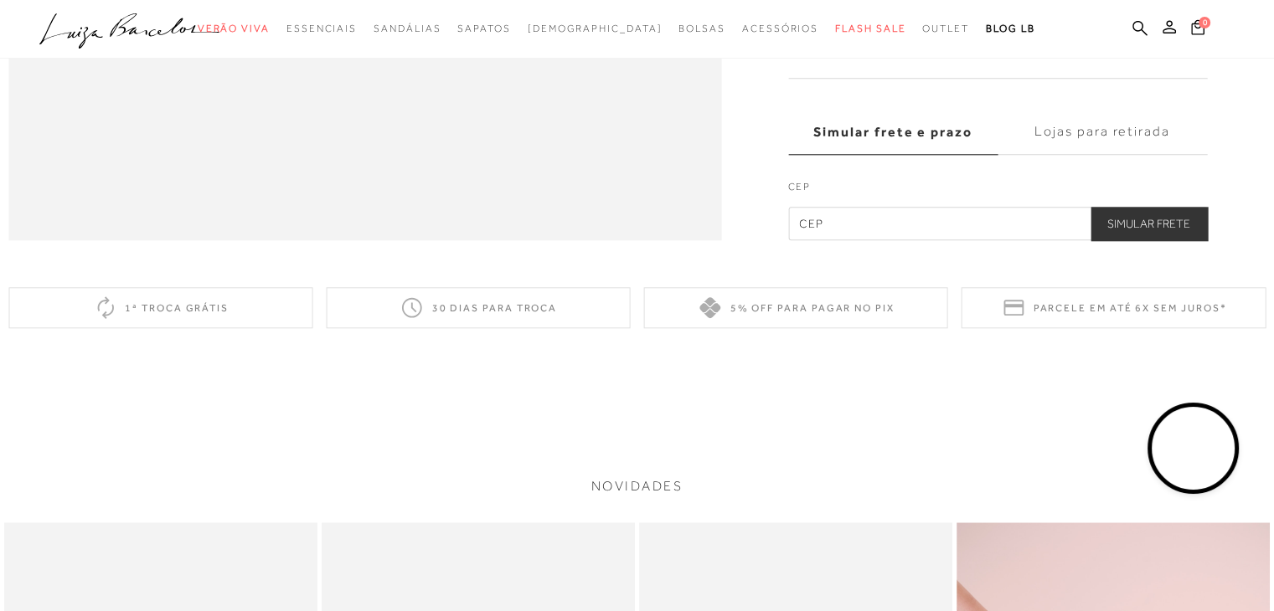
scroll to position [1842, 0]
click at [1165, 453] on video at bounding box center [1193, 449] width 79 height 79
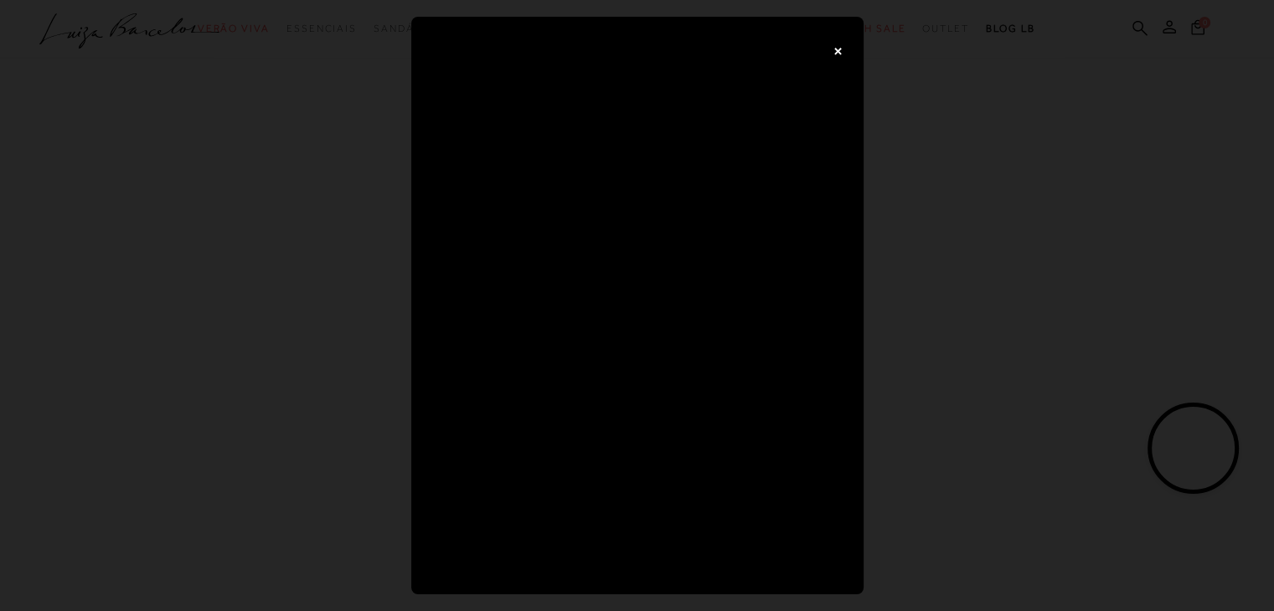
scroll to position [0, 0]
drag, startPoint x: 863, startPoint y: 71, endPoint x: 840, endPoint y: 49, distance: 32.6
click at [840, 49] on button "×" at bounding box center [843, 49] width 33 height 33
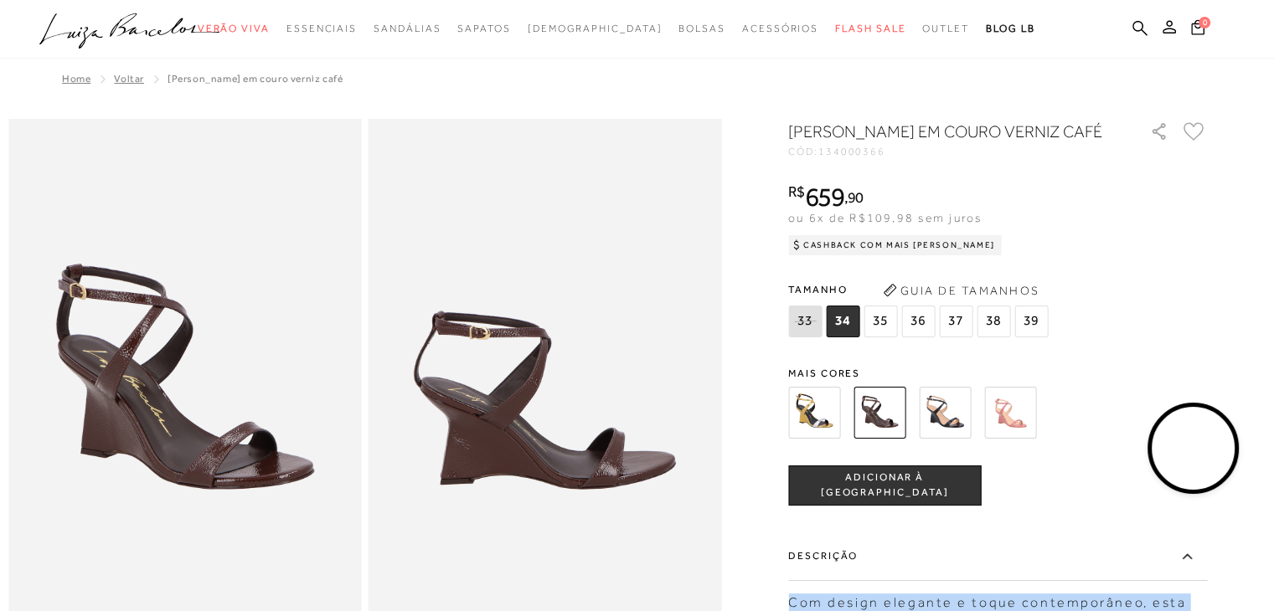
click at [1137, 27] on icon at bounding box center [1139, 28] width 15 height 16
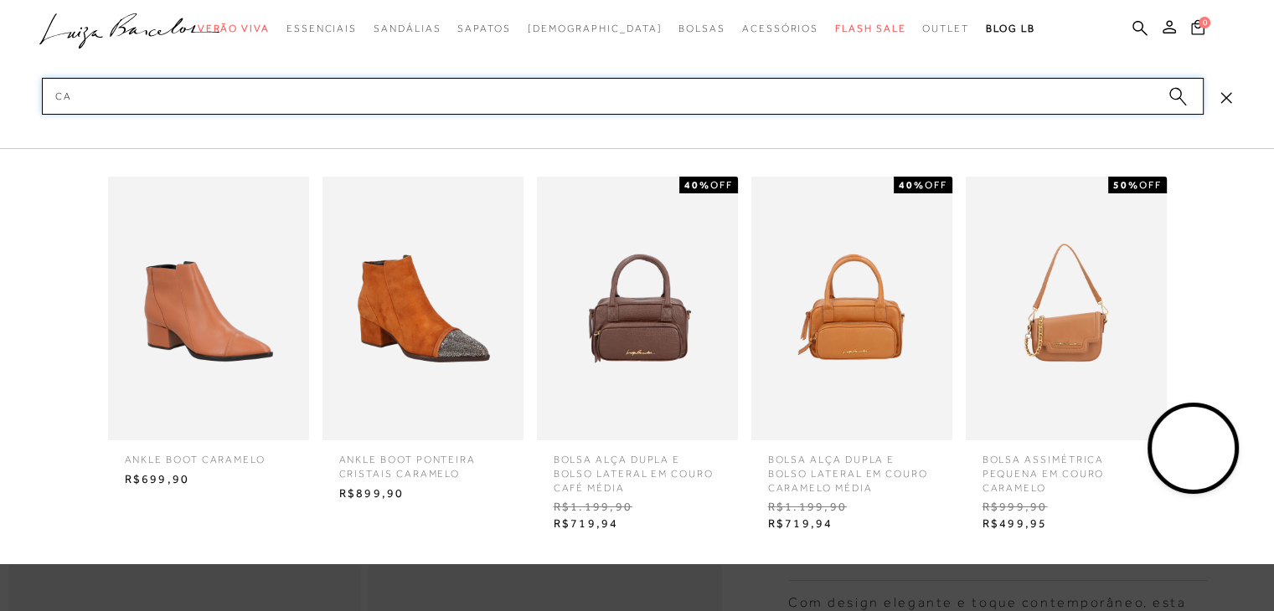
type input "c"
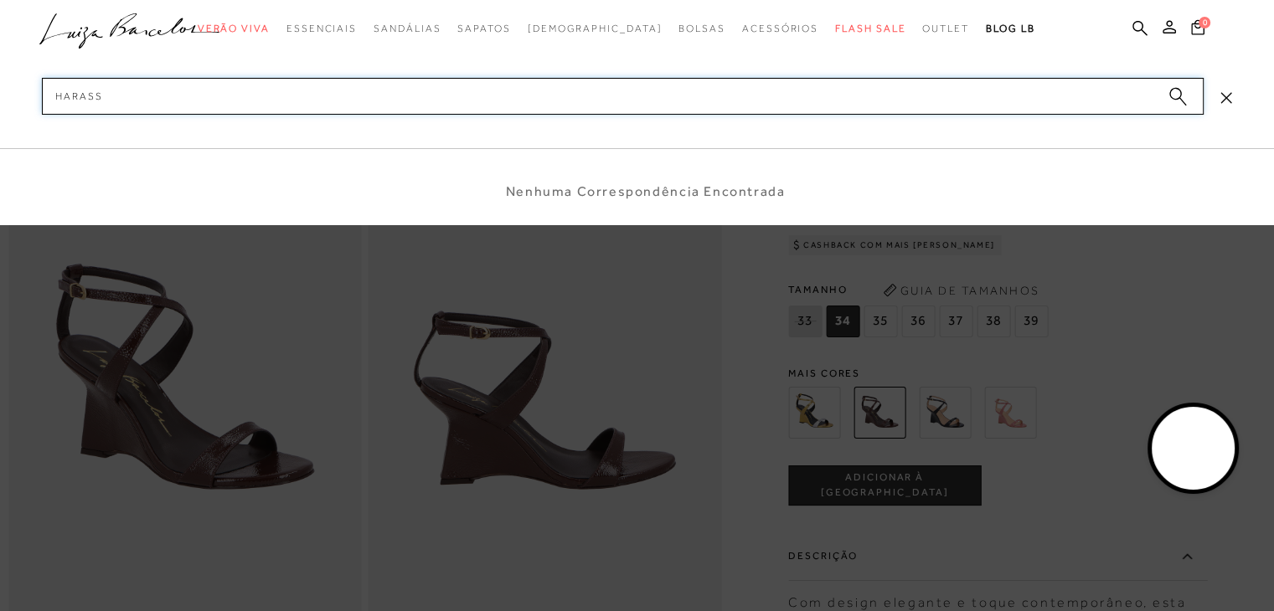
type input "haras"
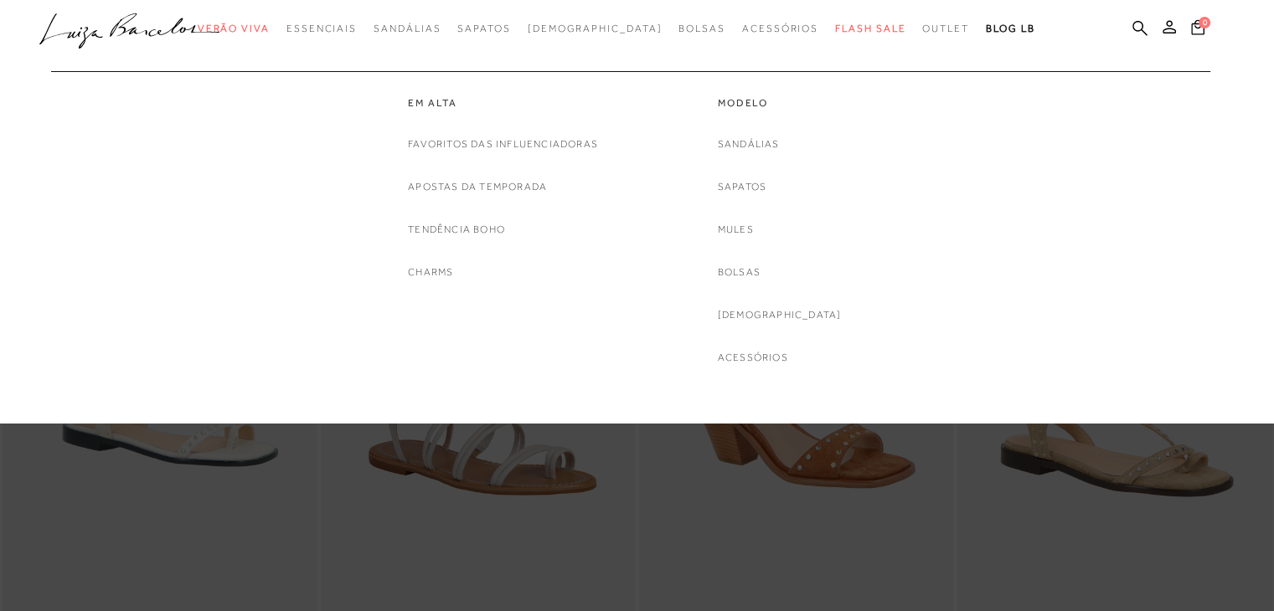
click at [305, 63] on div at bounding box center [628, 62] width 1163 height 17
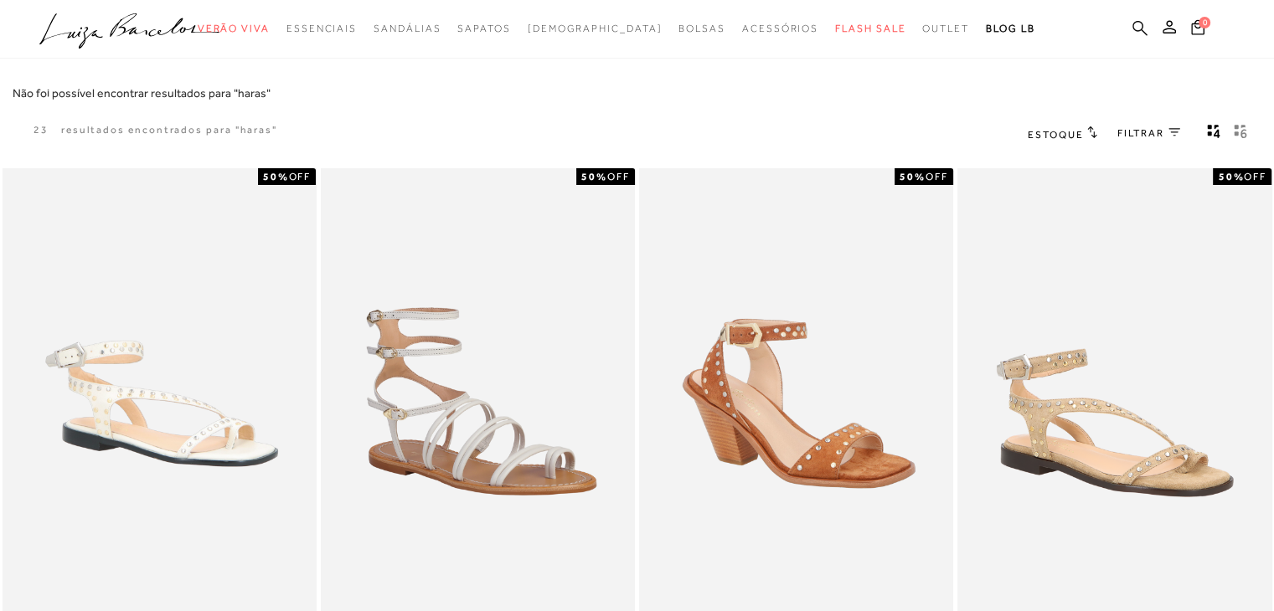
click at [1132, 24] on icon at bounding box center [1139, 27] width 15 height 15
click at [1138, 28] on icon at bounding box center [1139, 28] width 15 height 16
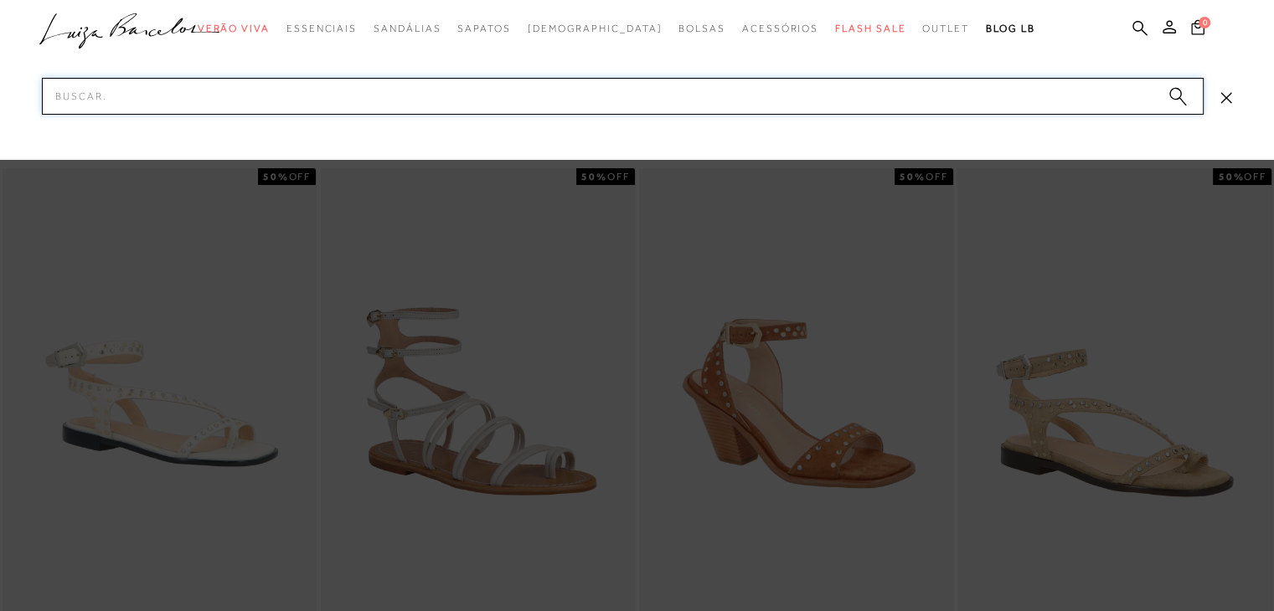
click at [109, 101] on input "Pesquisar" at bounding box center [623, 96] width 1162 height 37
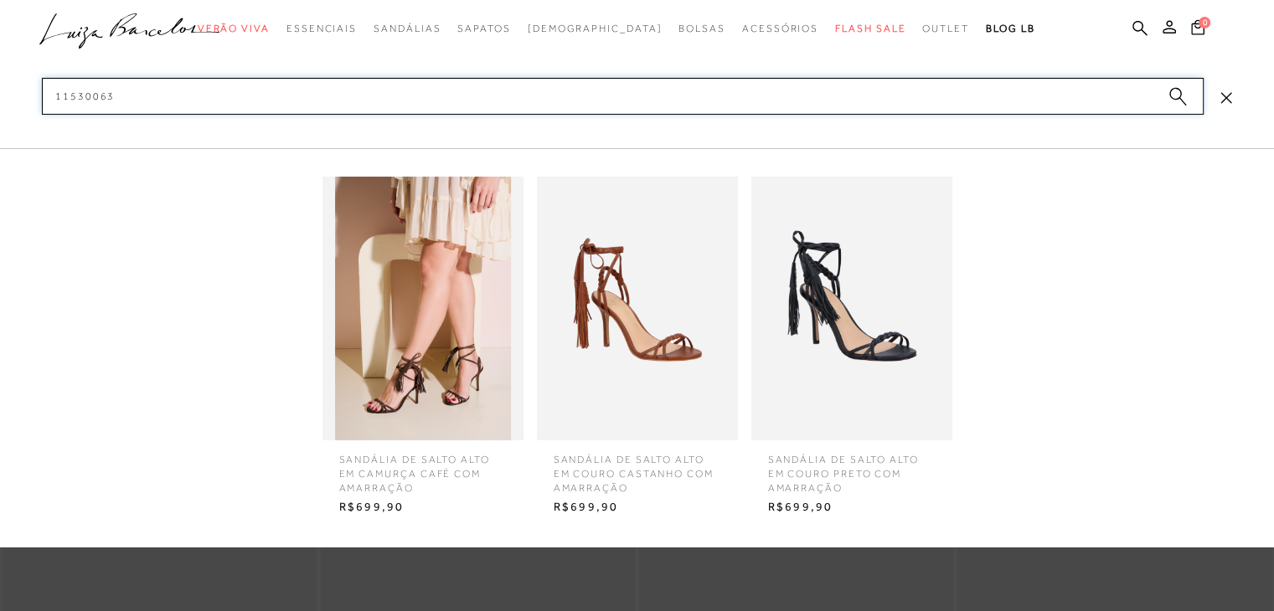
type input "11530063"
click at [639, 280] on img at bounding box center [637, 309] width 201 height 264
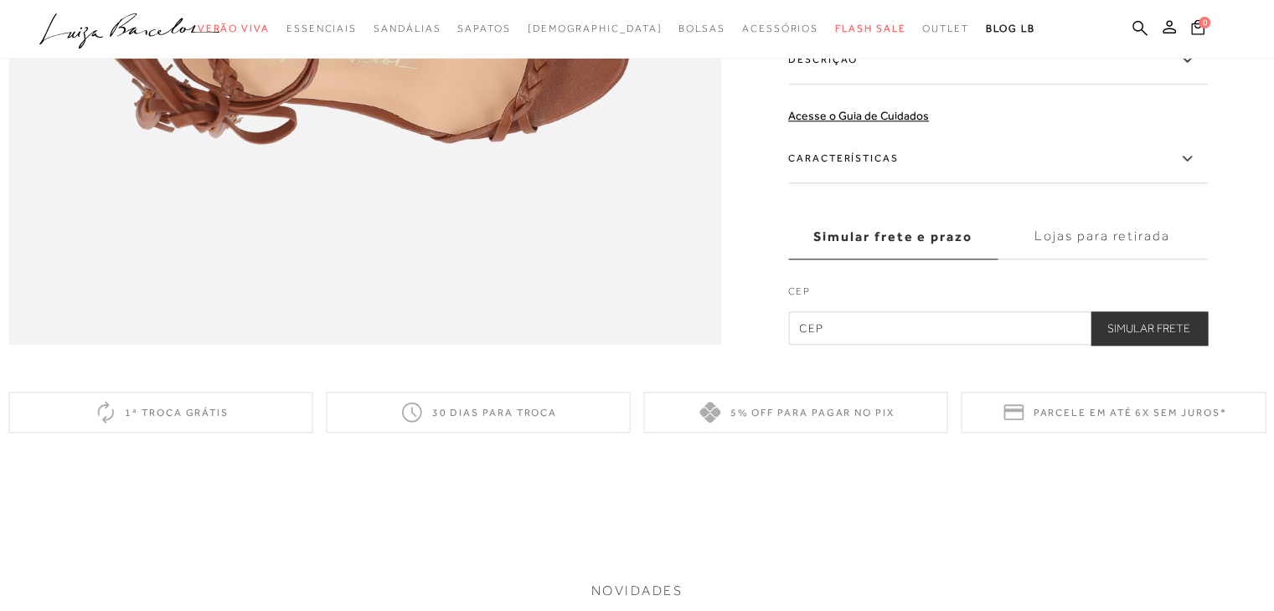
scroll to position [1675, 0]
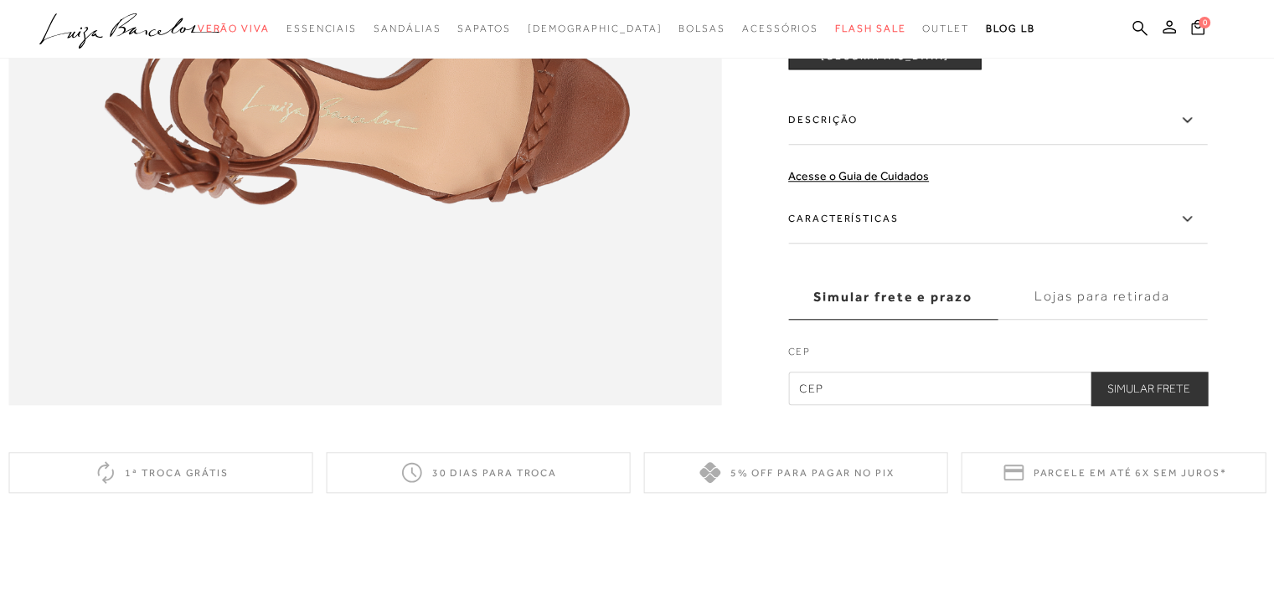
click at [854, 145] on label "Descrição" at bounding box center [997, 120] width 419 height 49
click at [0, 0] on input "Descrição" at bounding box center [0, 0] width 0 height 0
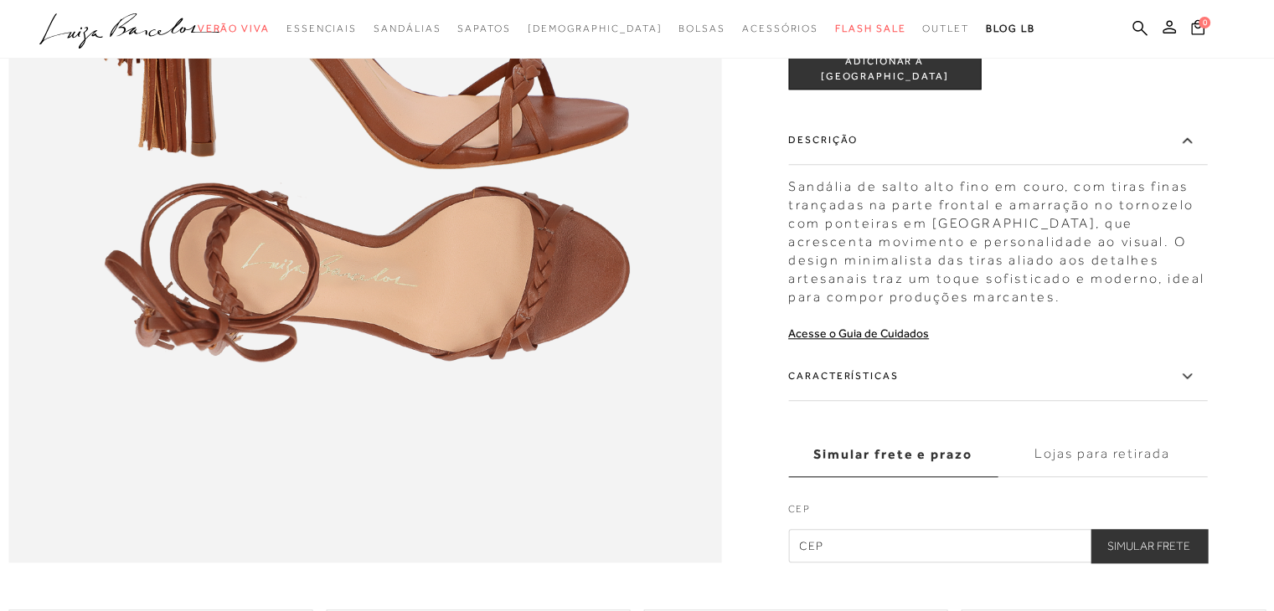
scroll to position [1507, 0]
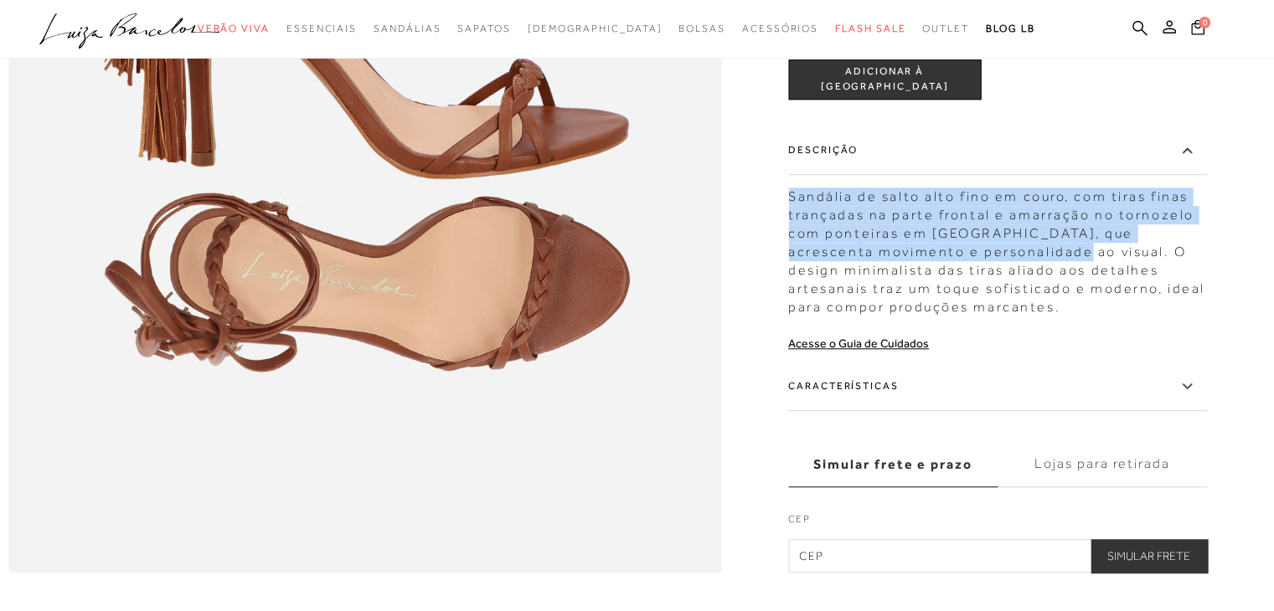
drag, startPoint x: 794, startPoint y: 230, endPoint x: 976, endPoint y: 291, distance: 191.7
click at [976, 291] on div "Sandália de salto alto fino em couro, com tiras finas trançadas na parte fronta…" at bounding box center [997, 247] width 419 height 137
copy div "Sandália de salto alto fino em couro, com tiras finas trançadas na parte fronta…"
